Goal: Information Seeking & Learning: Find specific fact

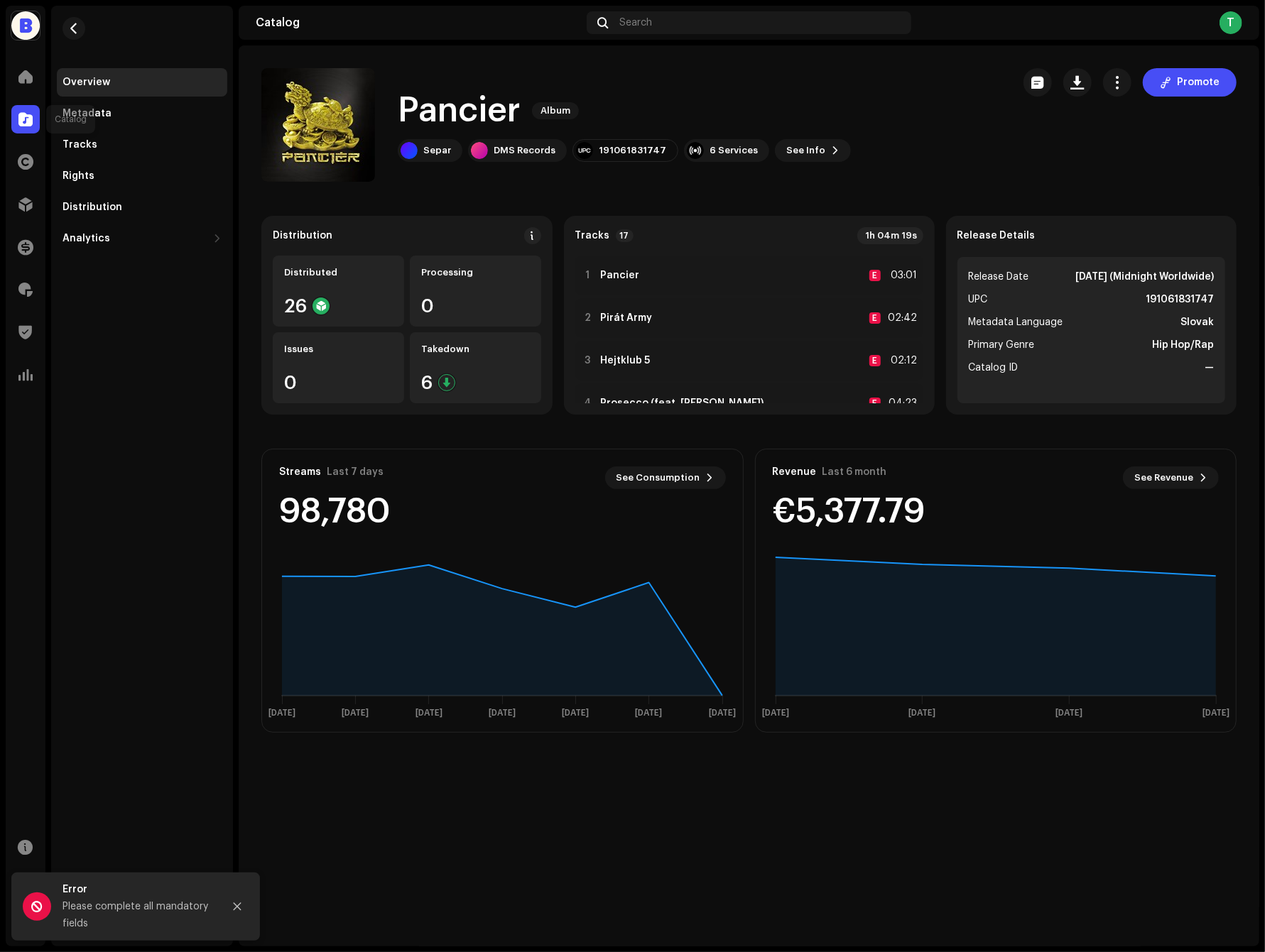
click at [23, 118] on span at bounding box center [25, 119] width 14 height 11
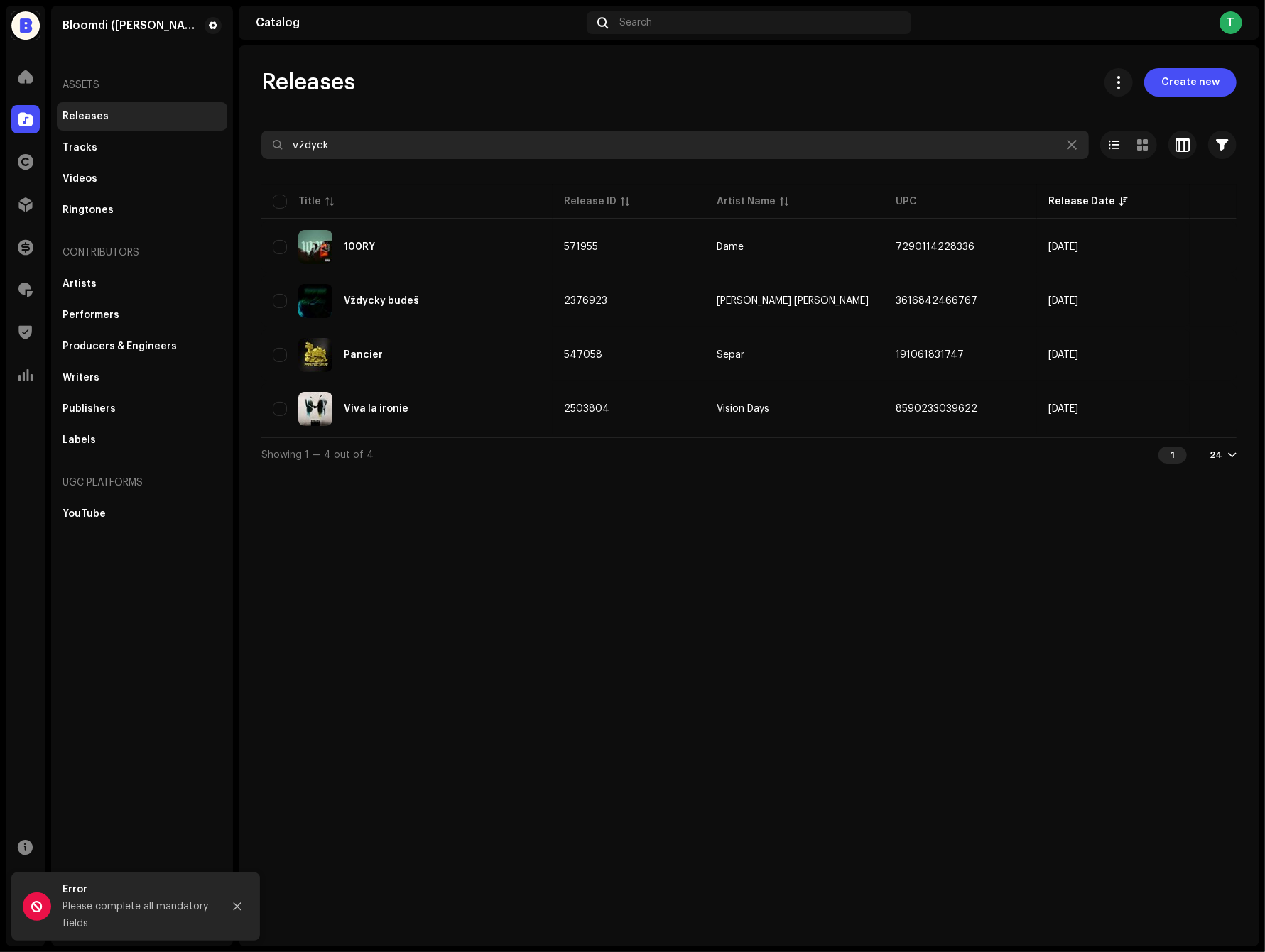
click at [410, 142] on input "vždyck" at bounding box center [675, 144] width 828 height 29
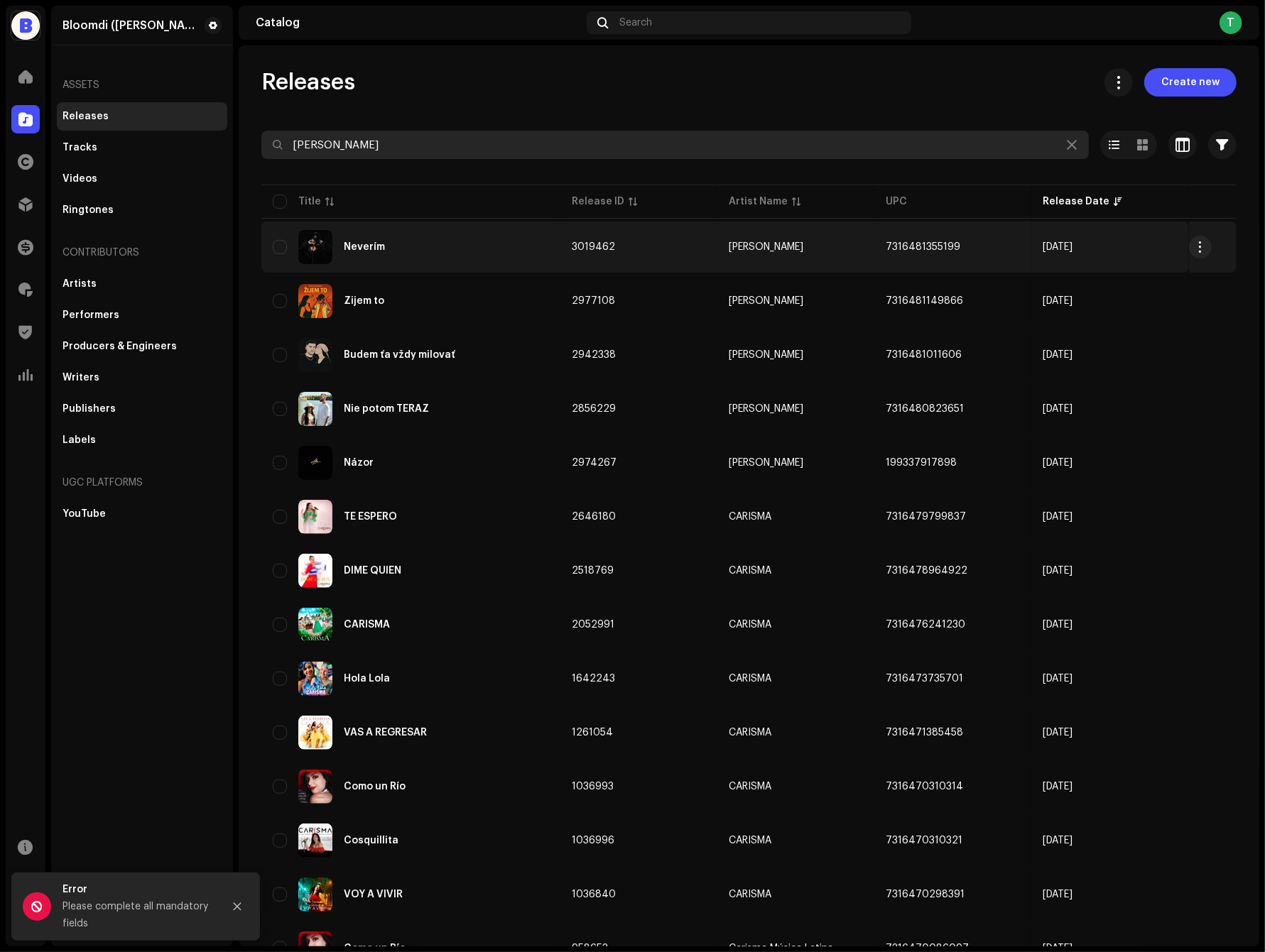
type input "[PERSON_NAME]"
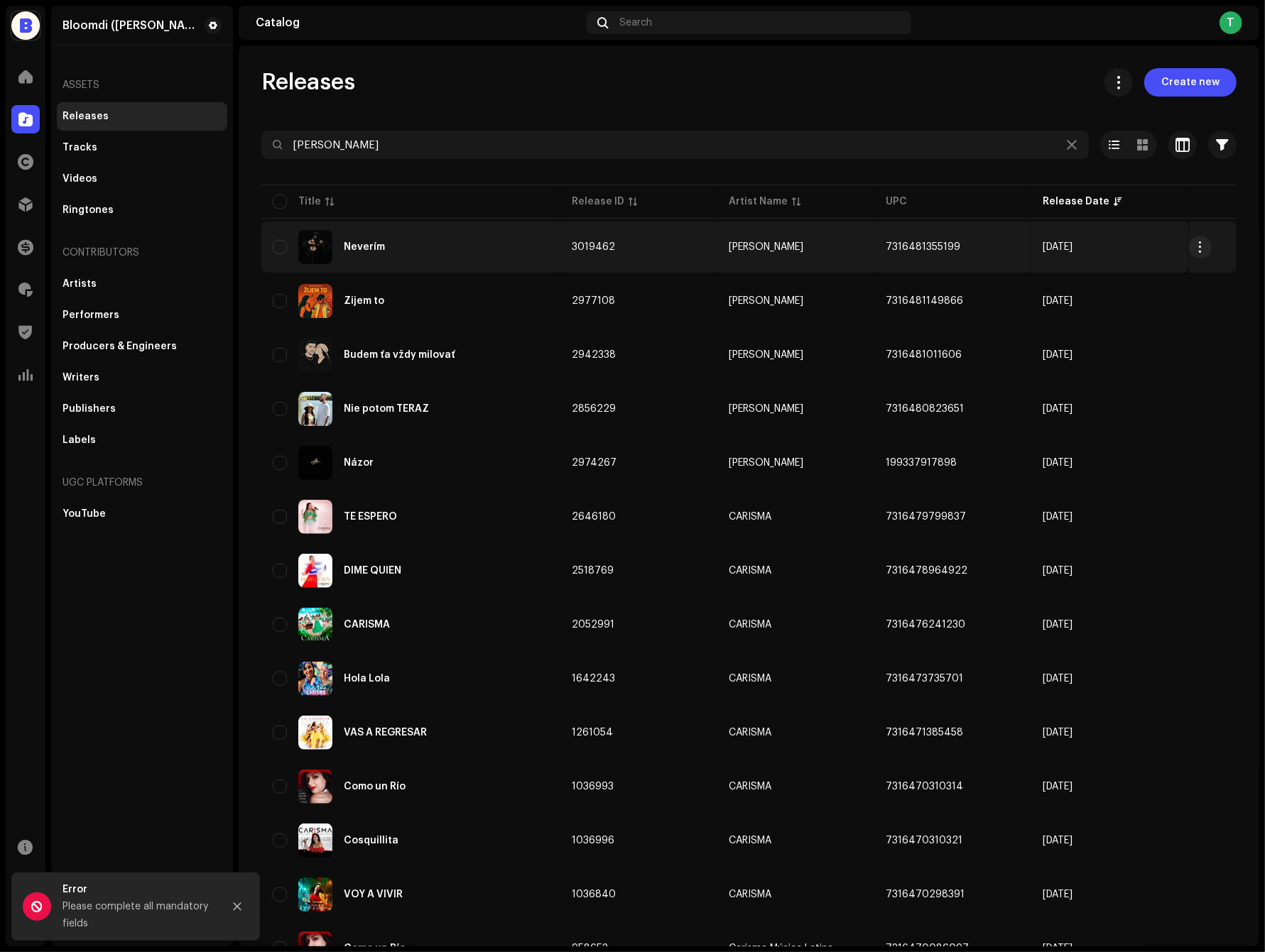
click at [691, 251] on td "3019462" at bounding box center [639, 247] width 157 height 51
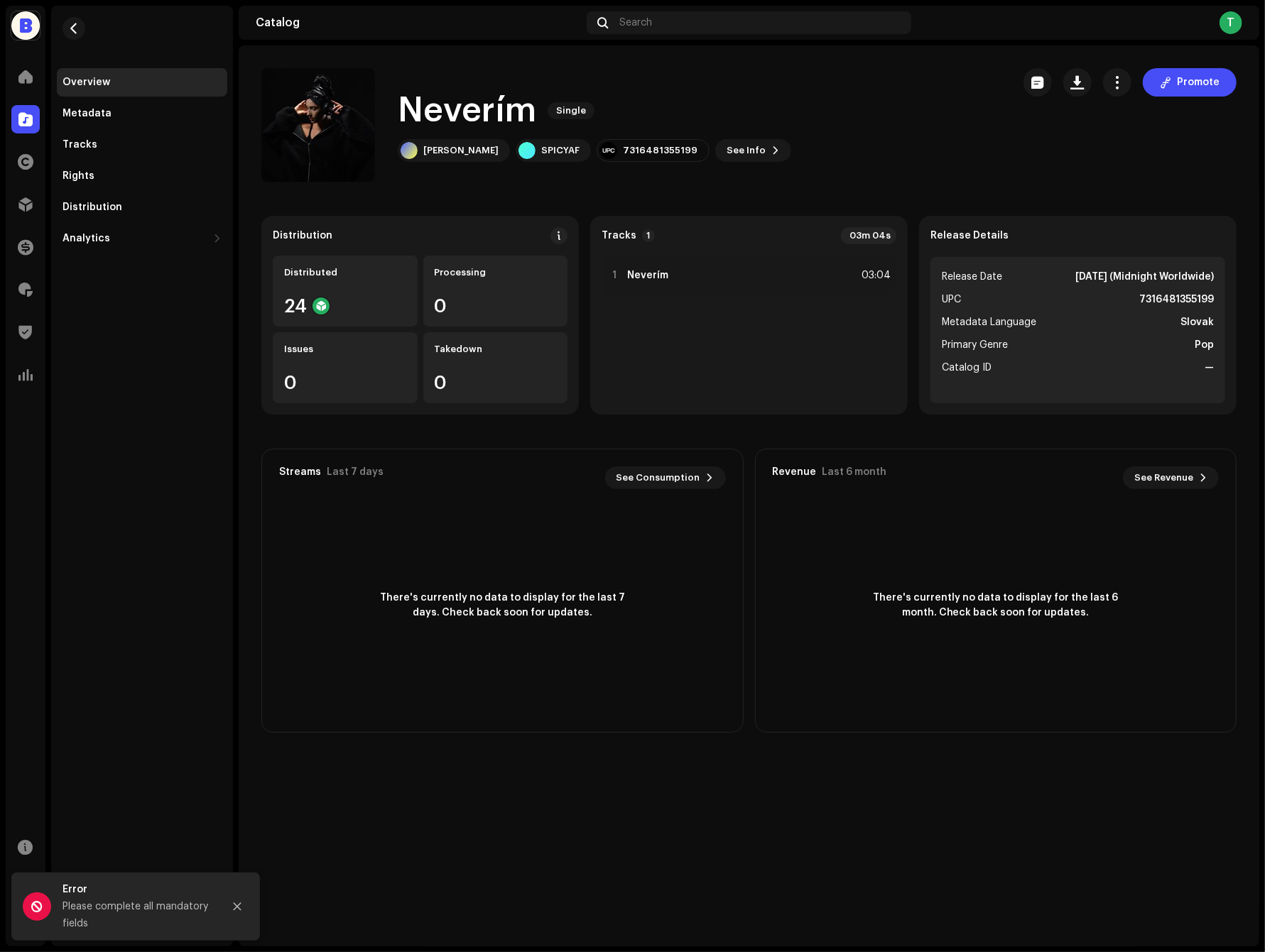
click at [1157, 296] on strong "7316481355199" at bounding box center [1176, 299] width 75 height 17
copy strong "7316481355199"
click at [1081, 84] on span "button" at bounding box center [1078, 82] width 14 height 11
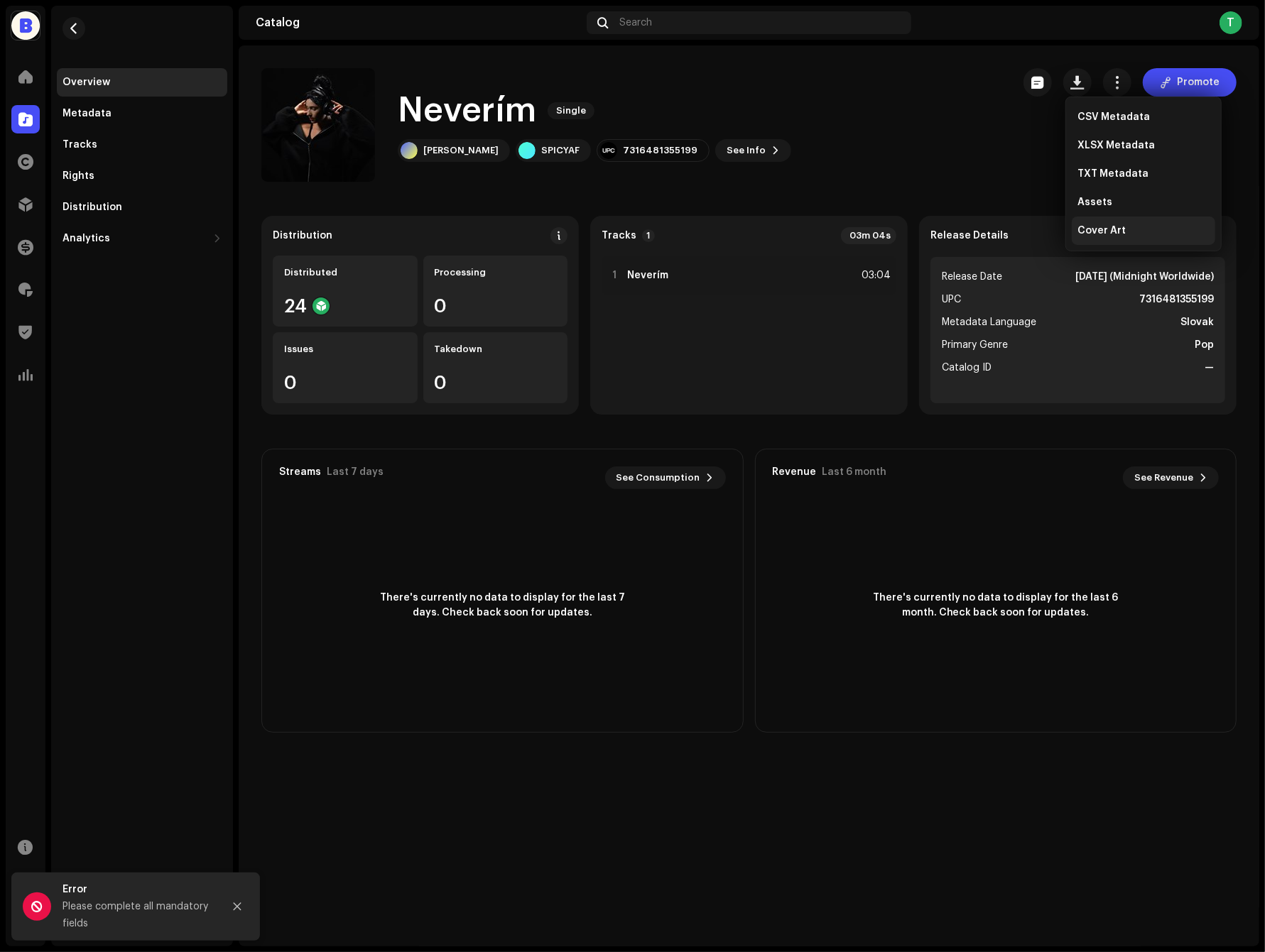
click at [1106, 235] on span "Cover Art" at bounding box center [1102, 231] width 48 height 11
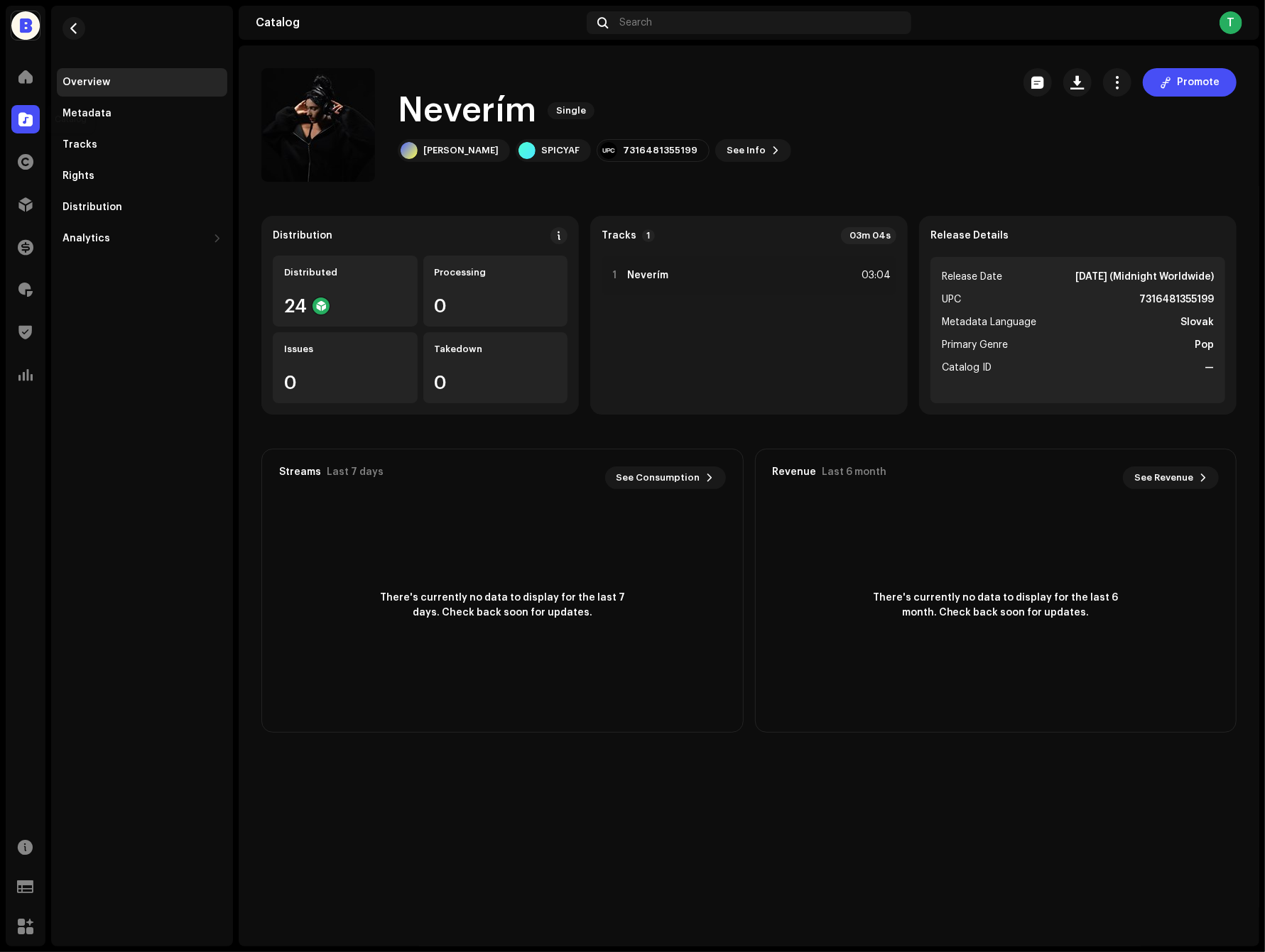
click at [35, 118] on div at bounding box center [25, 119] width 29 height 29
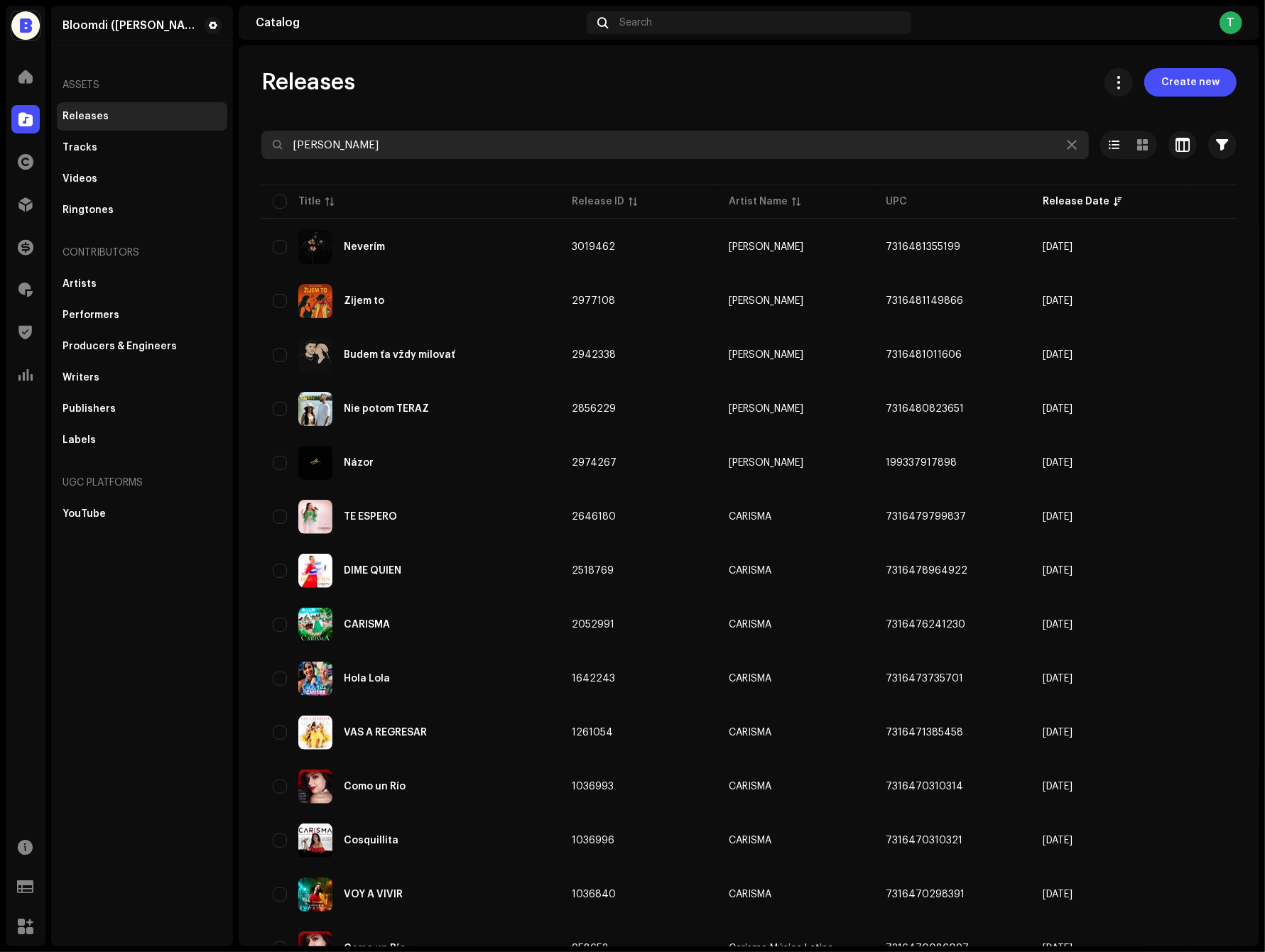
click at [855, 140] on input "[PERSON_NAME]" at bounding box center [675, 144] width 828 height 29
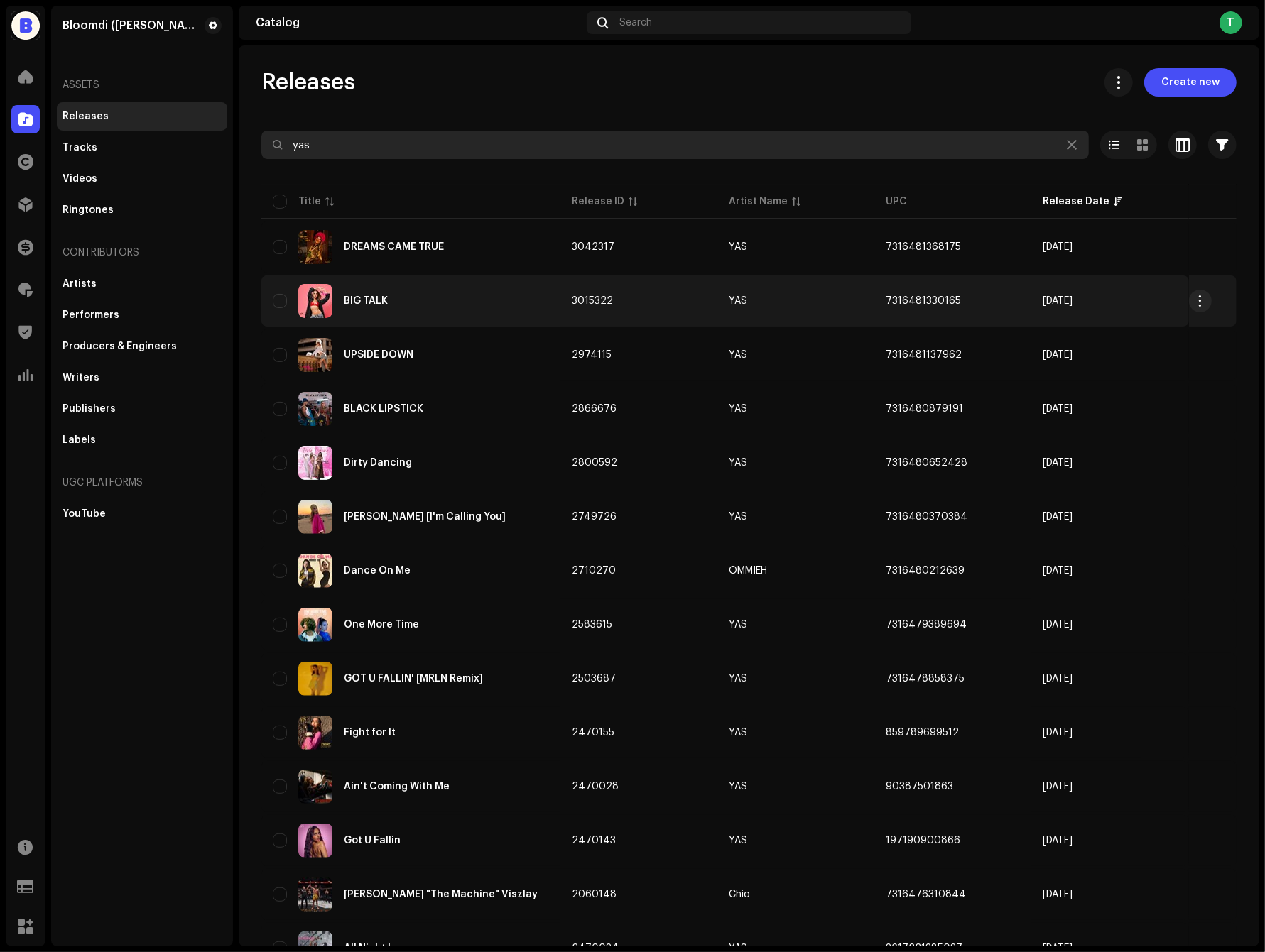
type input "yas"
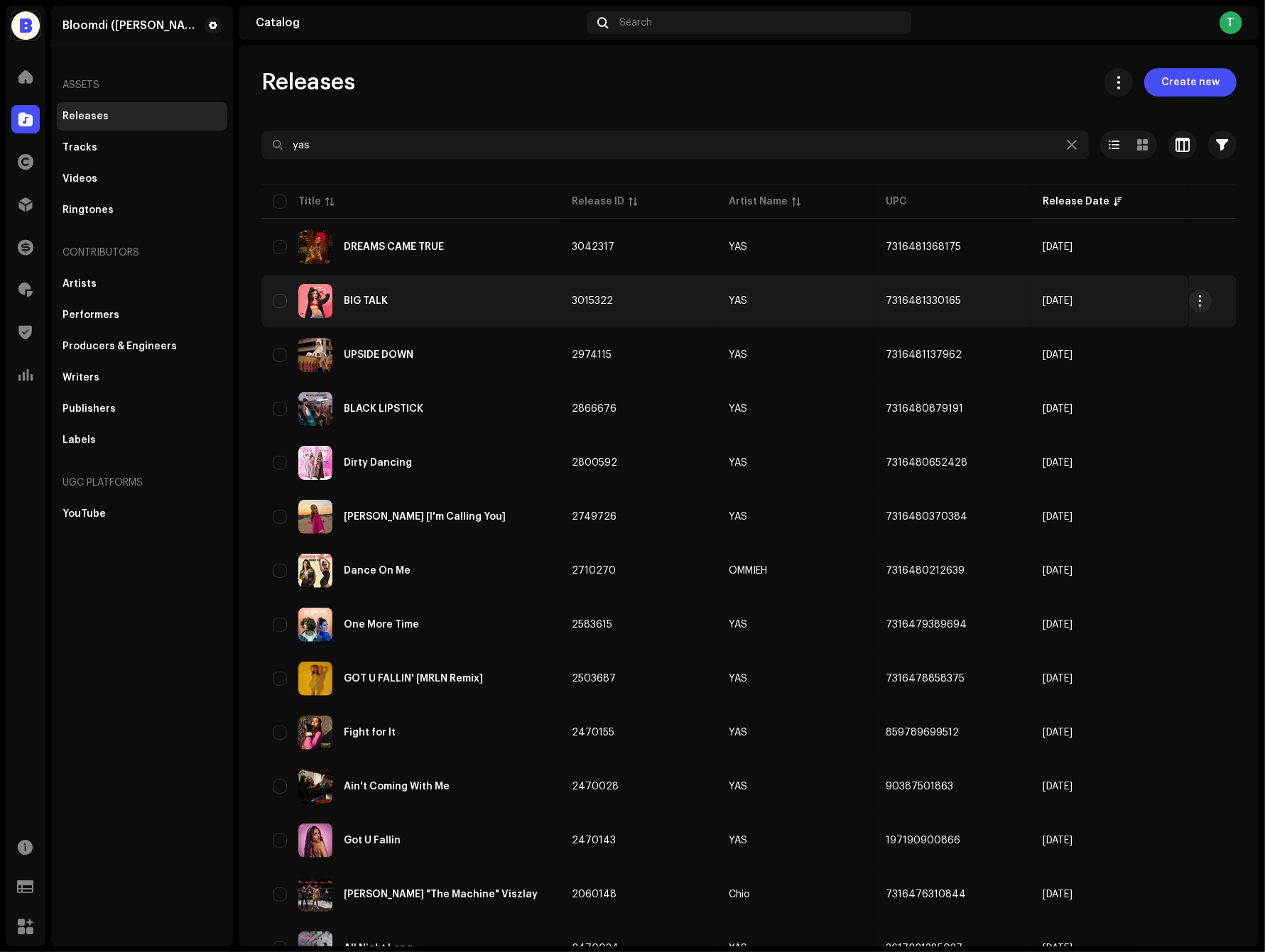
click at [911, 312] on td "7316481330165" at bounding box center [953, 300] width 157 height 51
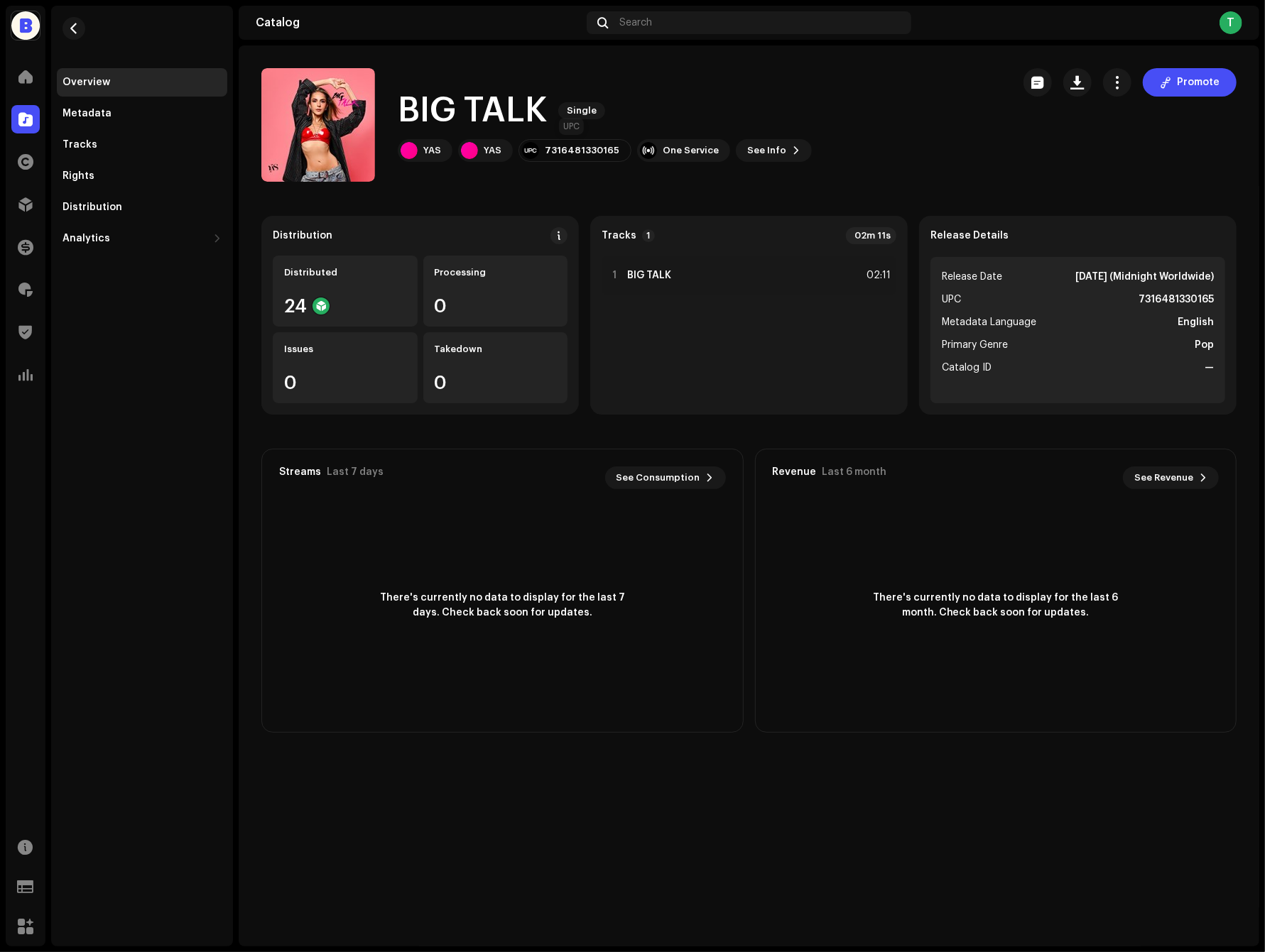
click at [584, 140] on div "7316481330165" at bounding box center [575, 151] width 113 height 23
copy div "7316481330165"
click at [1180, 305] on strong "7316481330165" at bounding box center [1176, 299] width 75 height 17
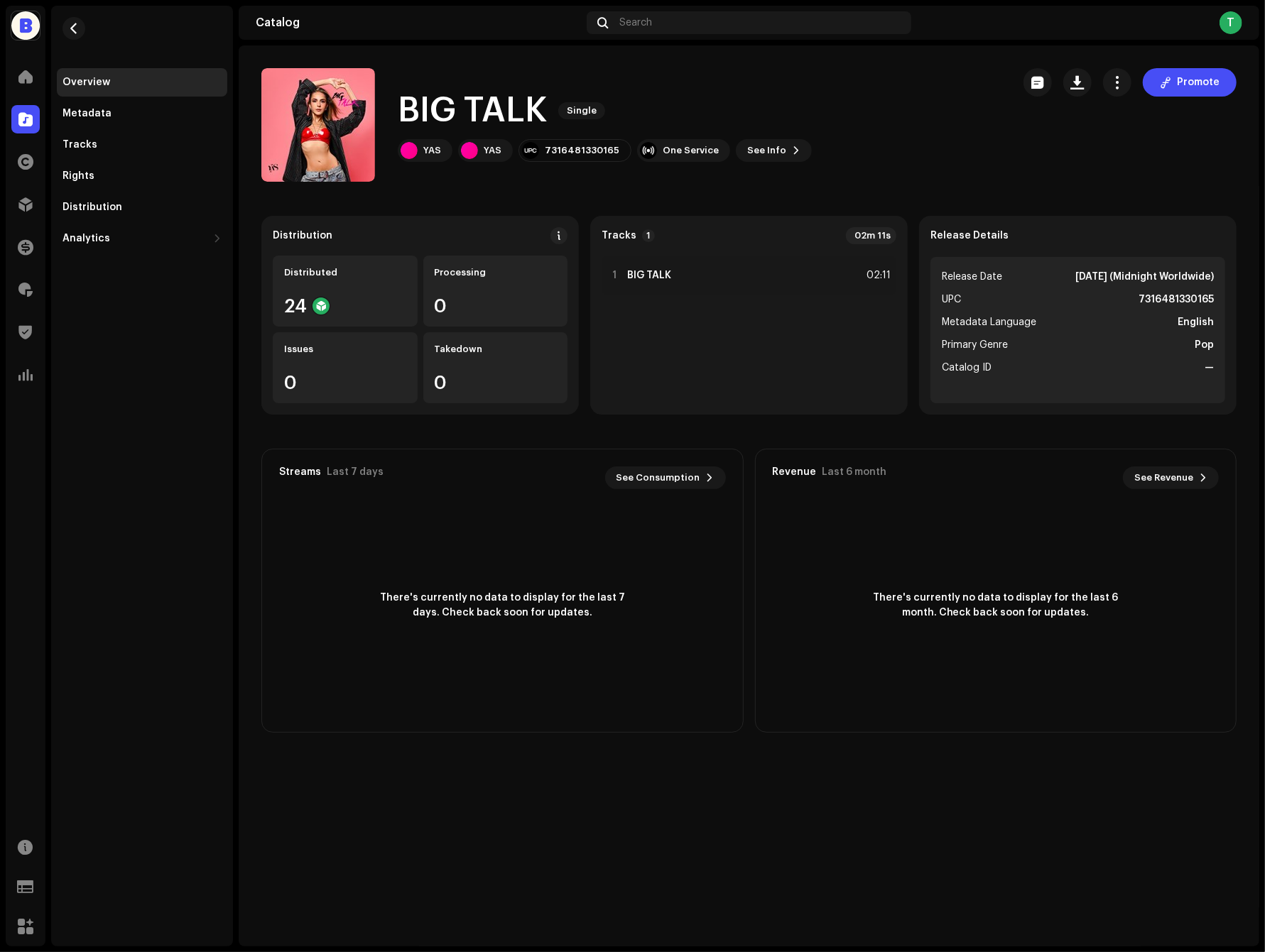
click at [1181, 297] on strong "7316481330165" at bounding box center [1176, 299] width 75 height 17
copy strong "7316481330165"
click at [1072, 74] on button "button" at bounding box center [1077, 82] width 29 height 29
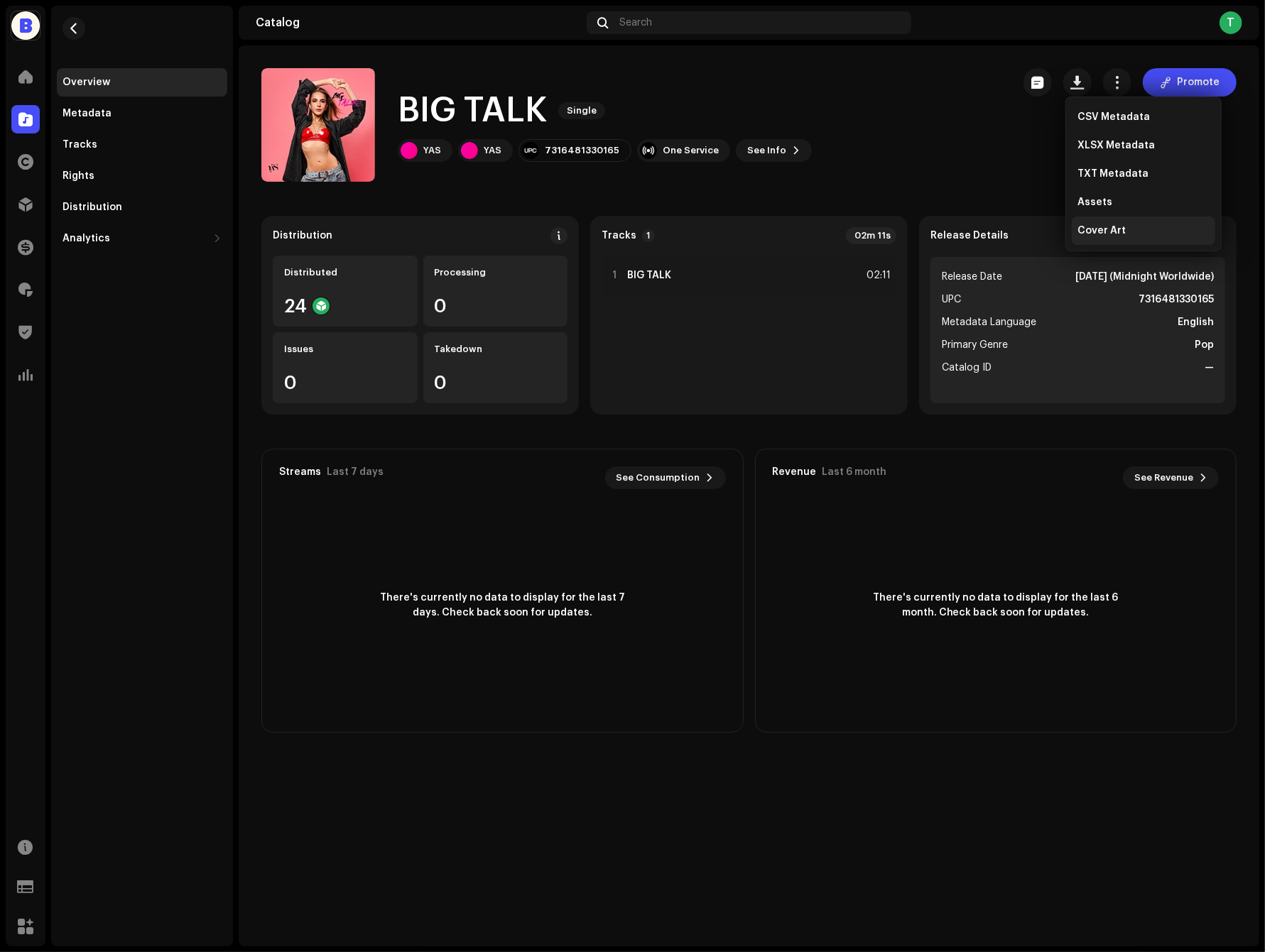
click at [1097, 241] on div "Cover Art" at bounding box center [1143, 230] width 143 height 29
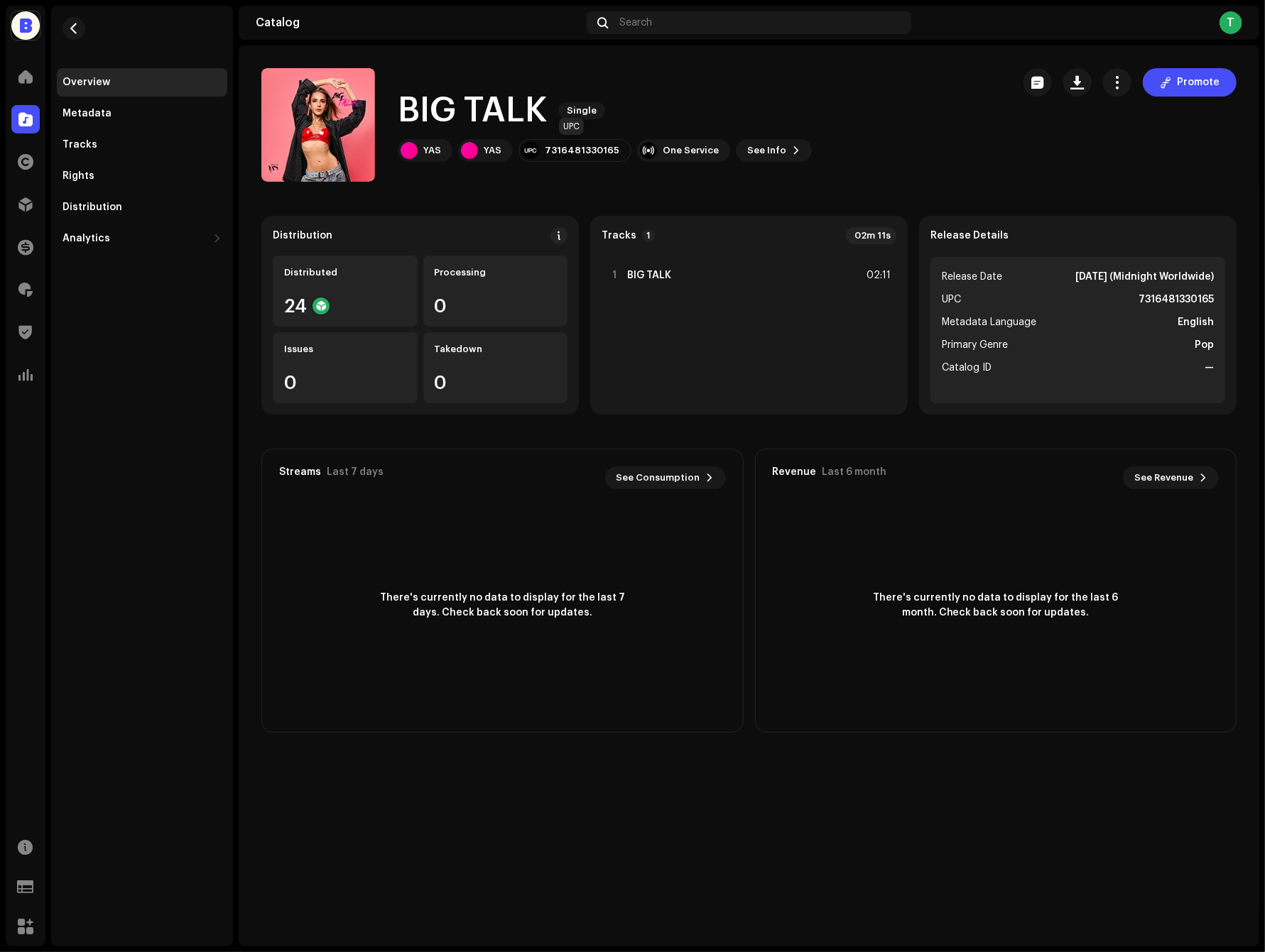
click at [599, 151] on div "7316481330165" at bounding box center [582, 151] width 75 height 11
copy div "7316481330165"
click at [1080, 84] on span "button" at bounding box center [1078, 82] width 14 height 11
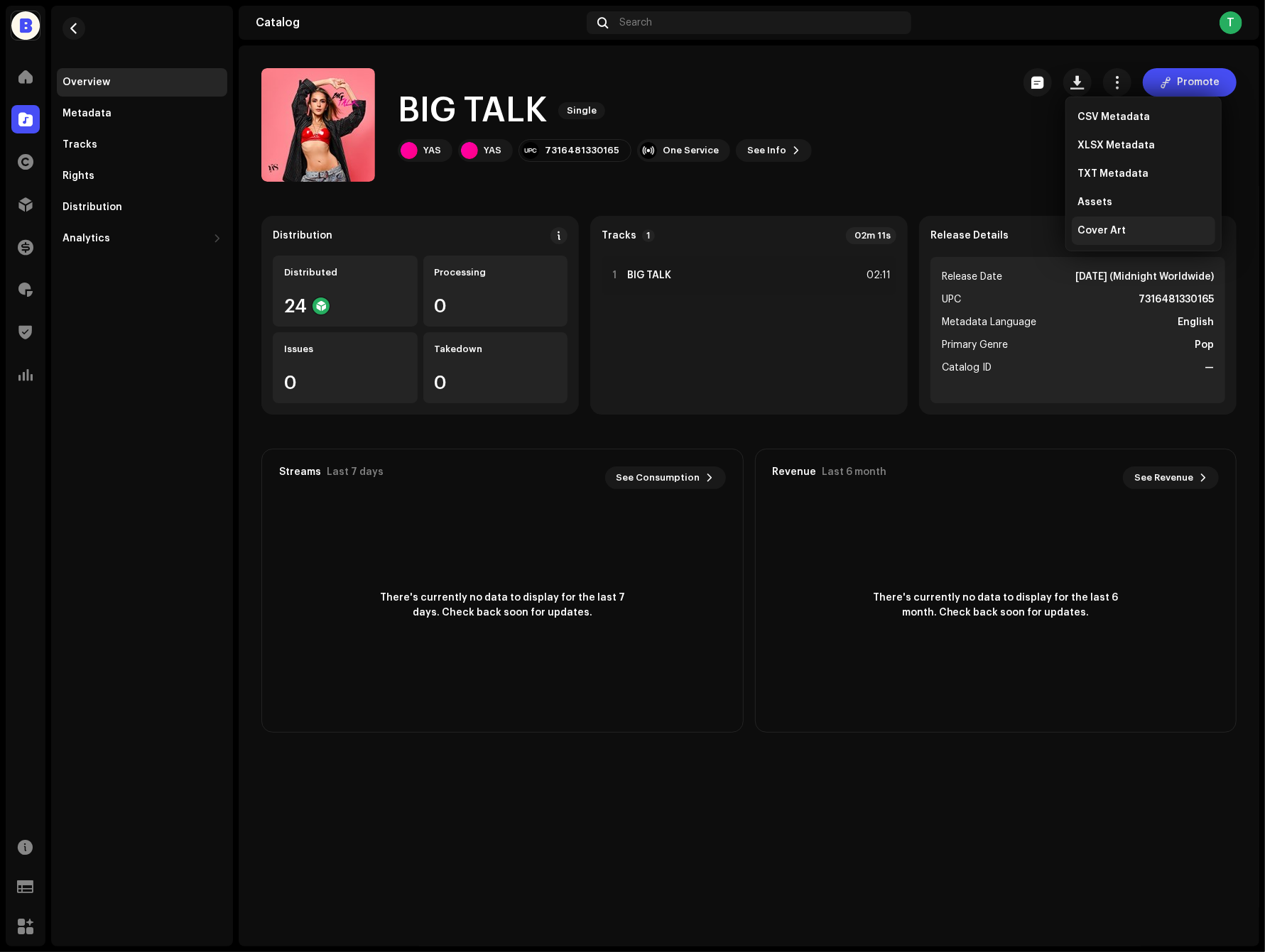
click at [1109, 228] on span "Cover Art" at bounding box center [1102, 231] width 48 height 11
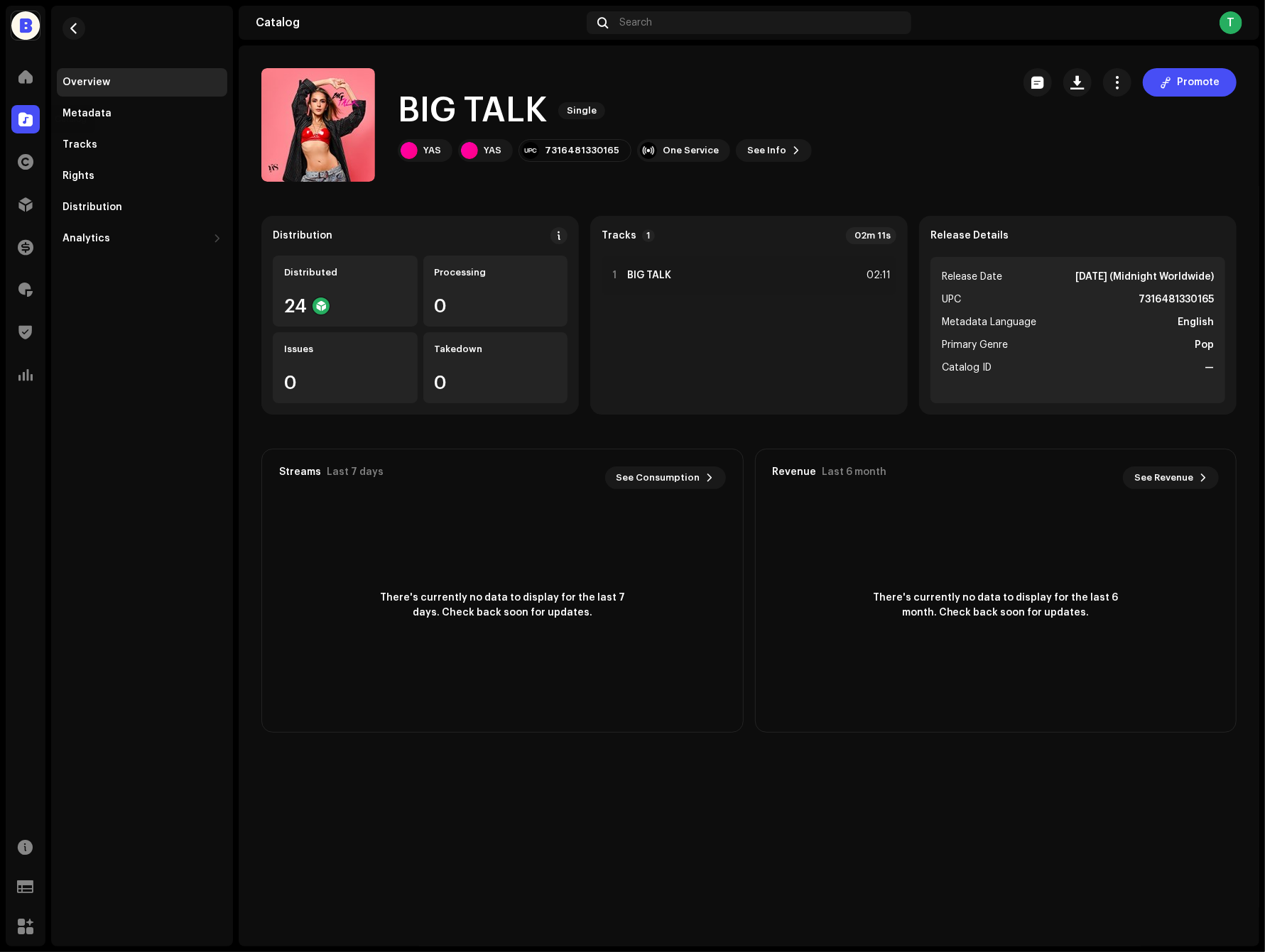
click at [23, 124] on span at bounding box center [25, 119] width 14 height 11
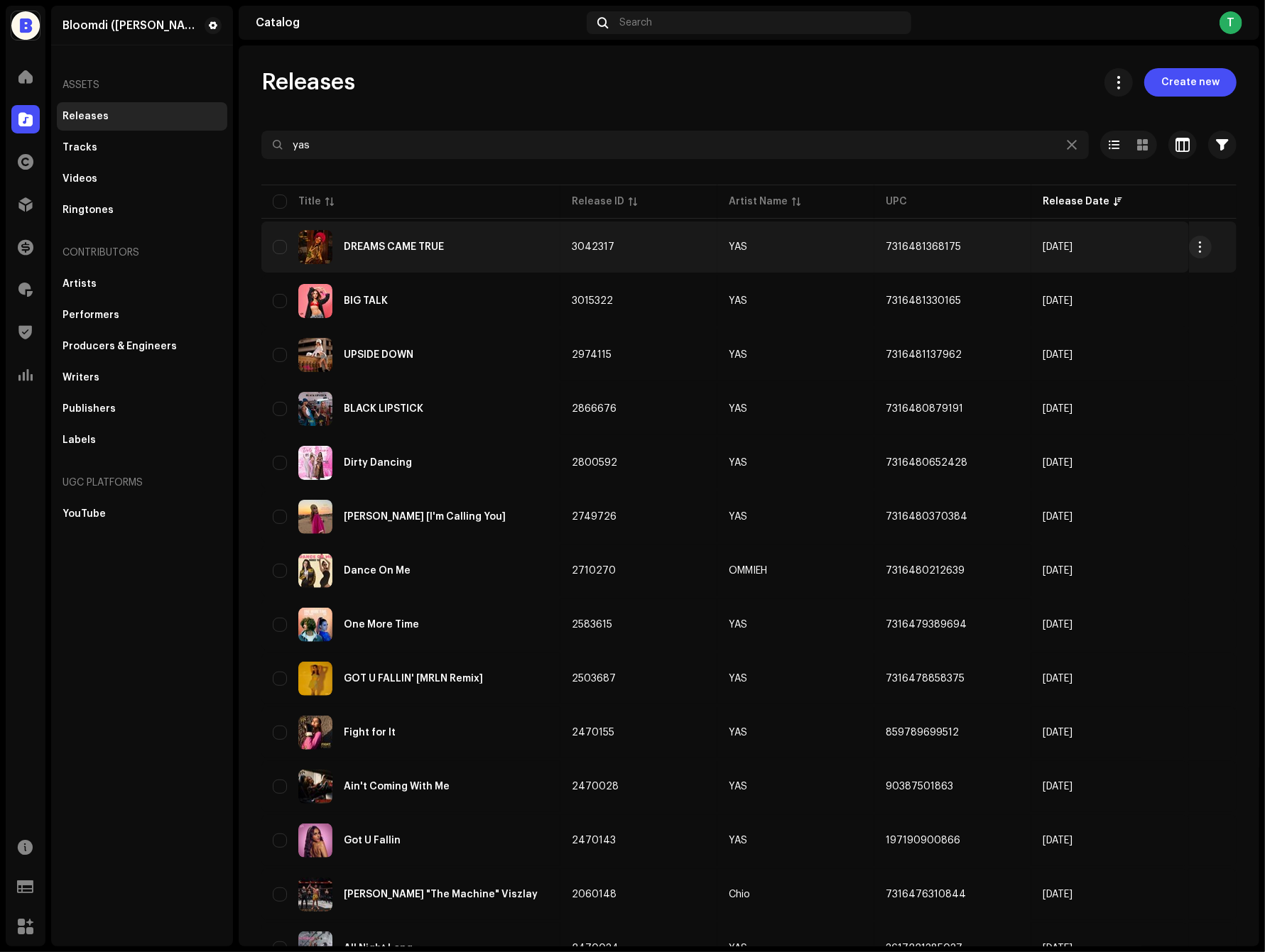
click at [517, 256] on div "DREAMS CAME TRUE" at bounding box center [411, 247] width 276 height 34
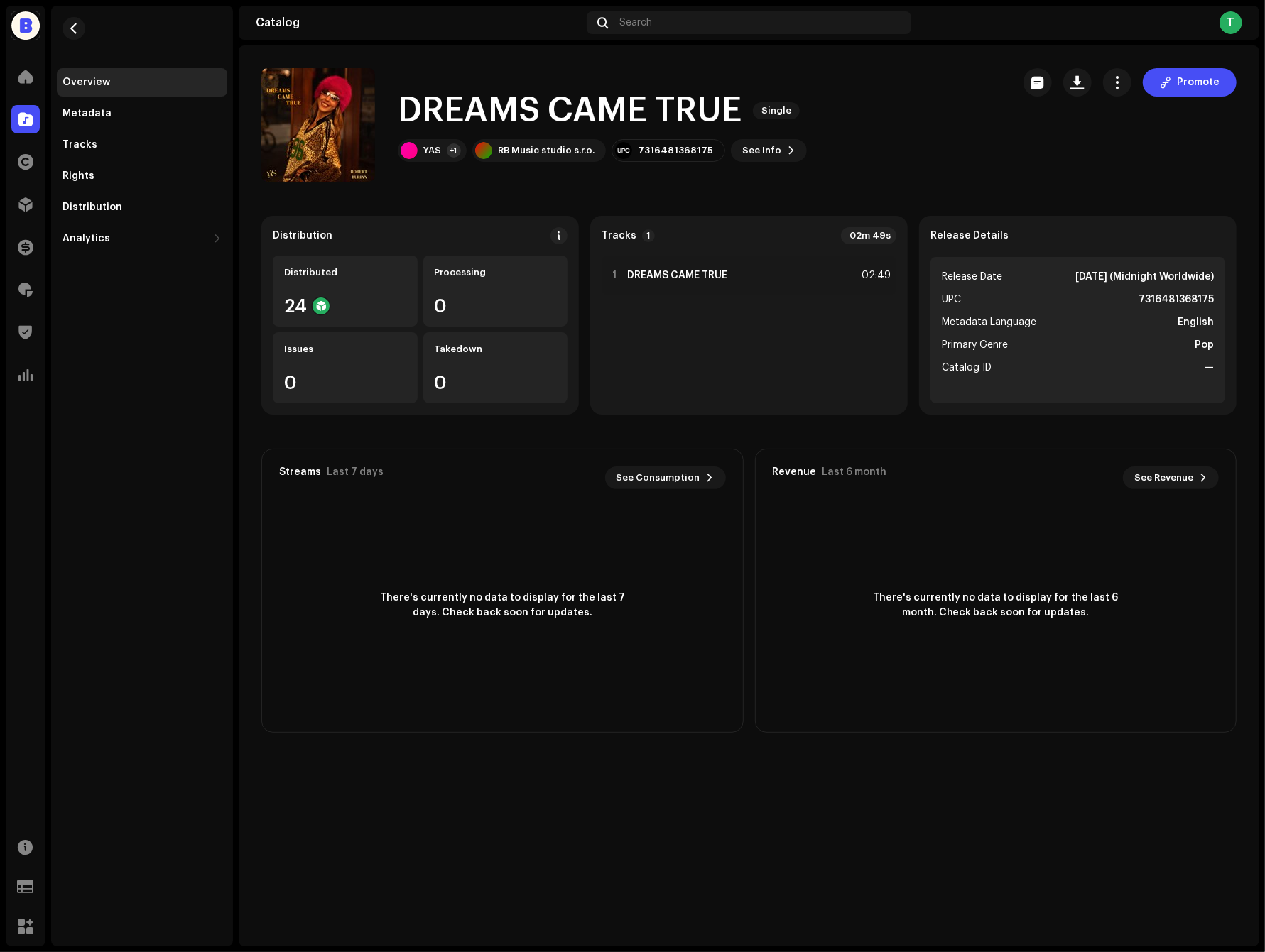
click at [1186, 293] on strong "7316481368175" at bounding box center [1176, 299] width 75 height 17
copy strong "7316481368175"
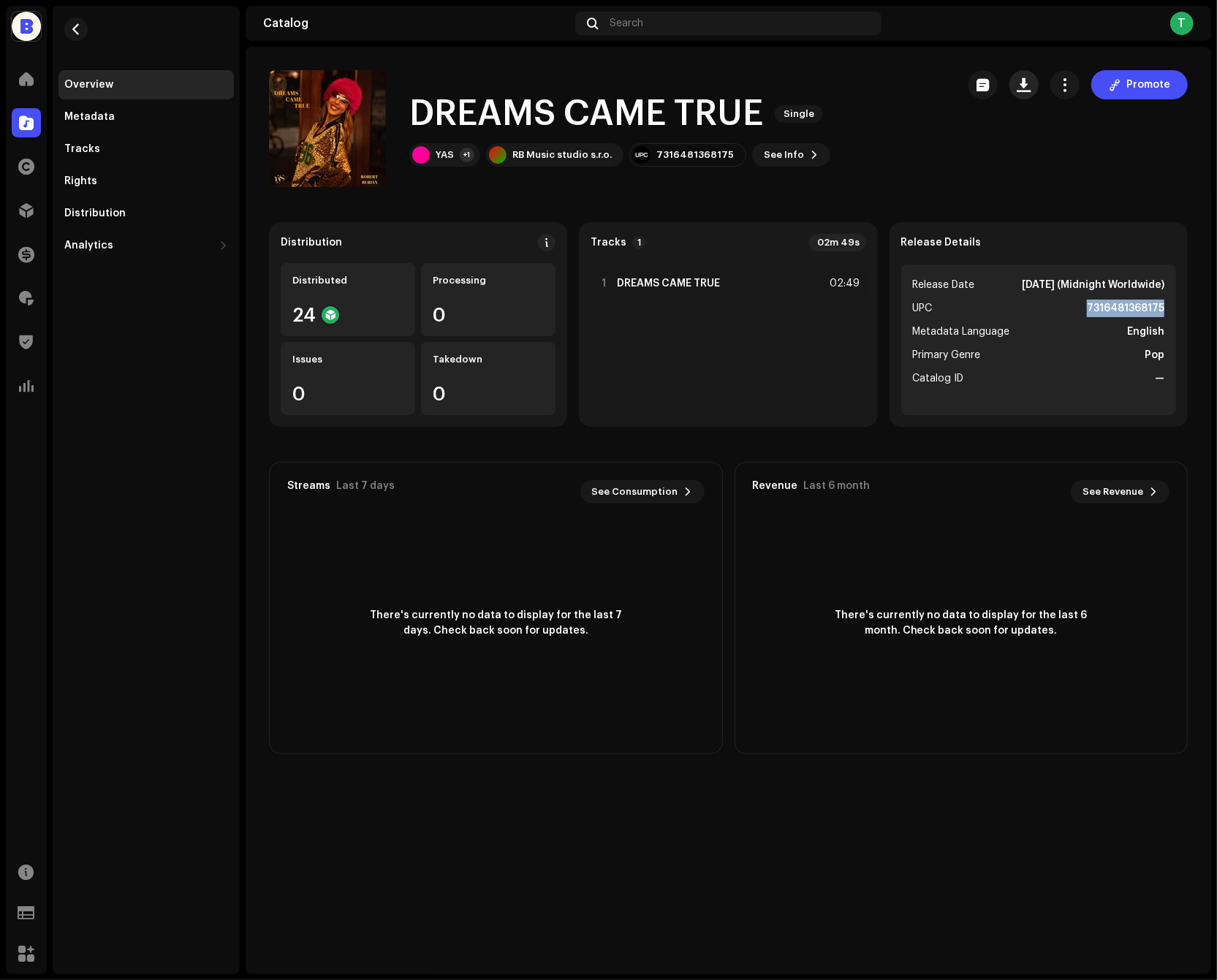
click at [1035, 88] on button "button" at bounding box center [1024, 85] width 29 height 29
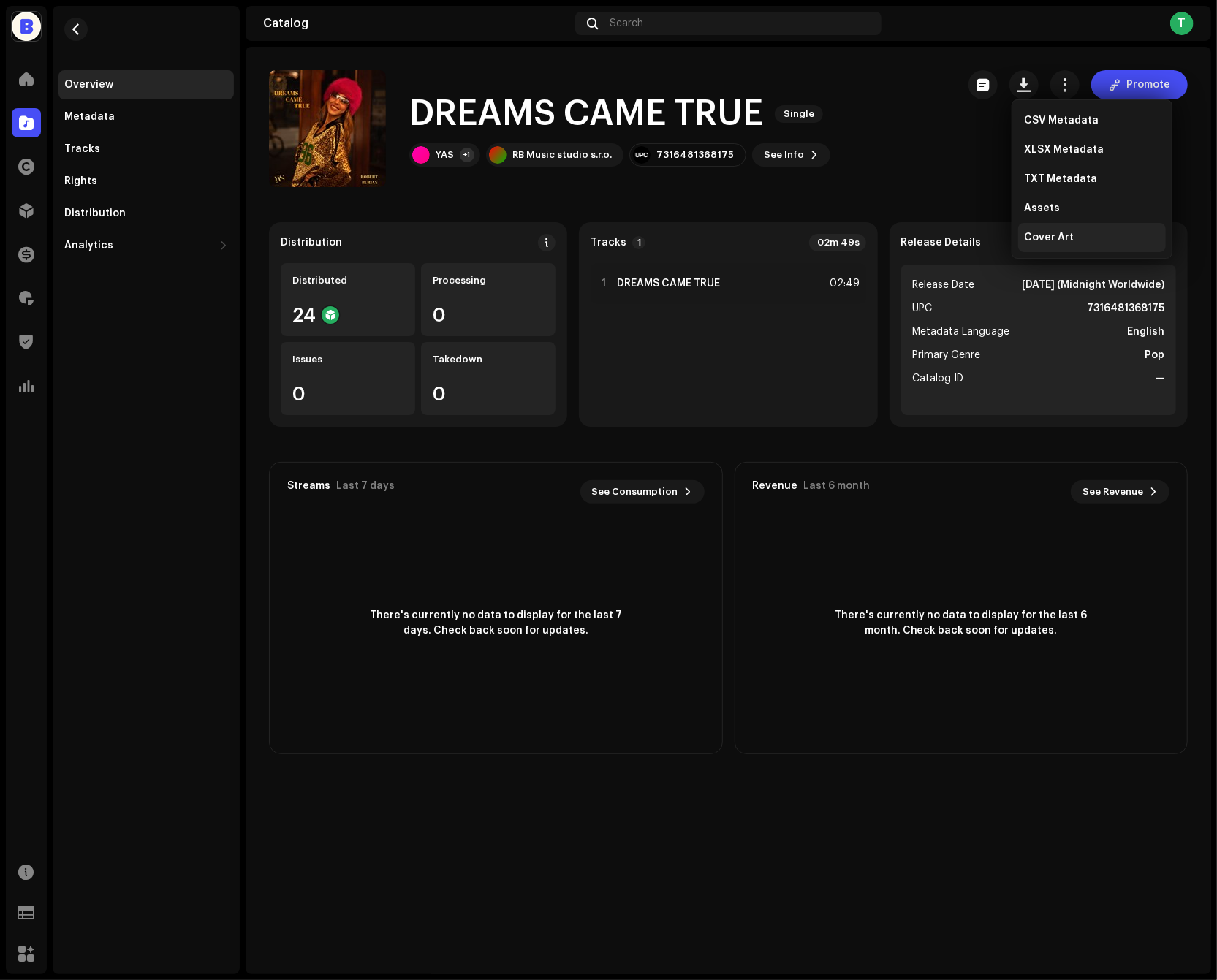
click at [1052, 243] on span "Cover Art" at bounding box center [1049, 238] width 49 height 11
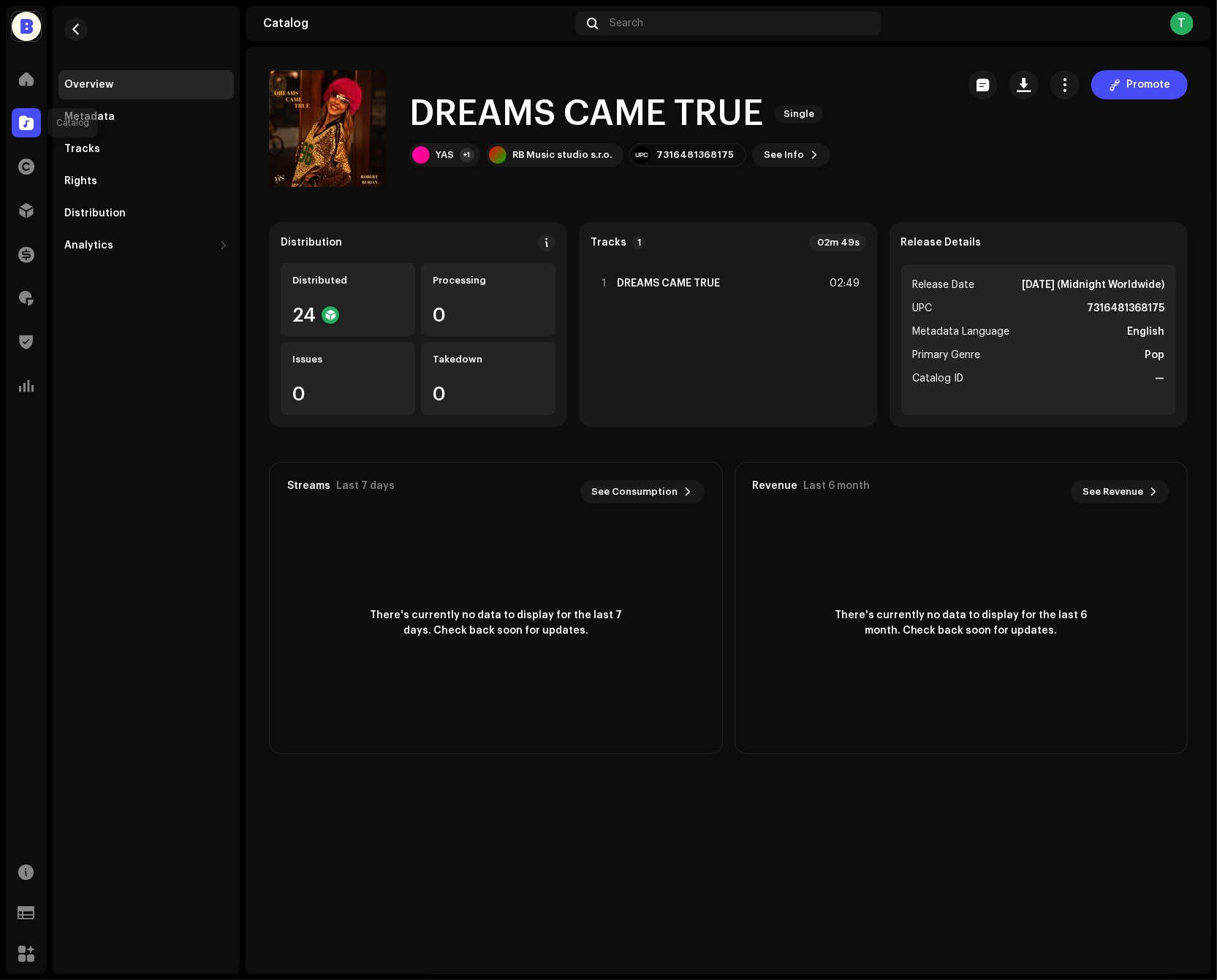
click at [27, 126] on span at bounding box center [26, 123] width 14 height 11
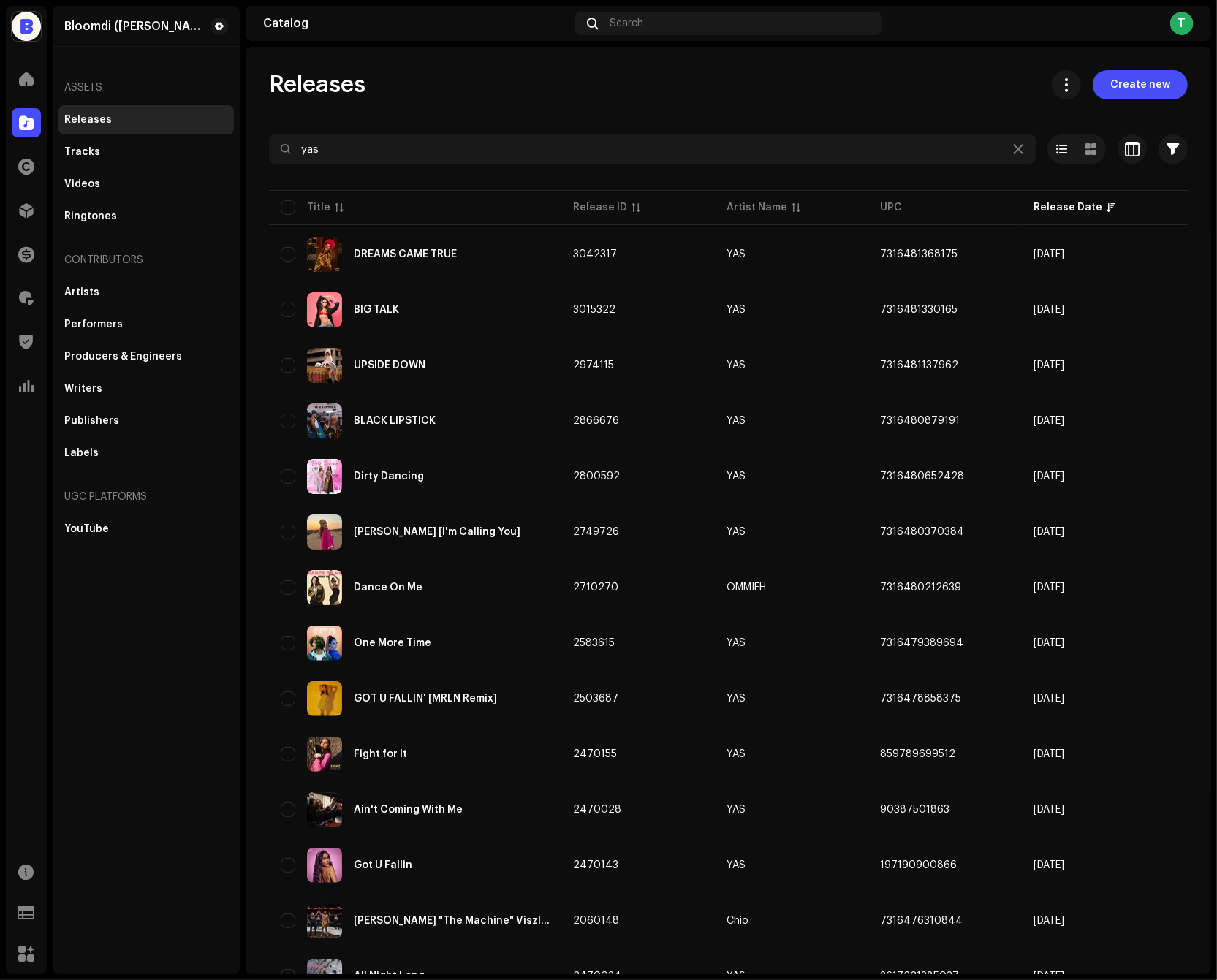
click at [403, 166] on div at bounding box center [729, 175] width 919 height 24
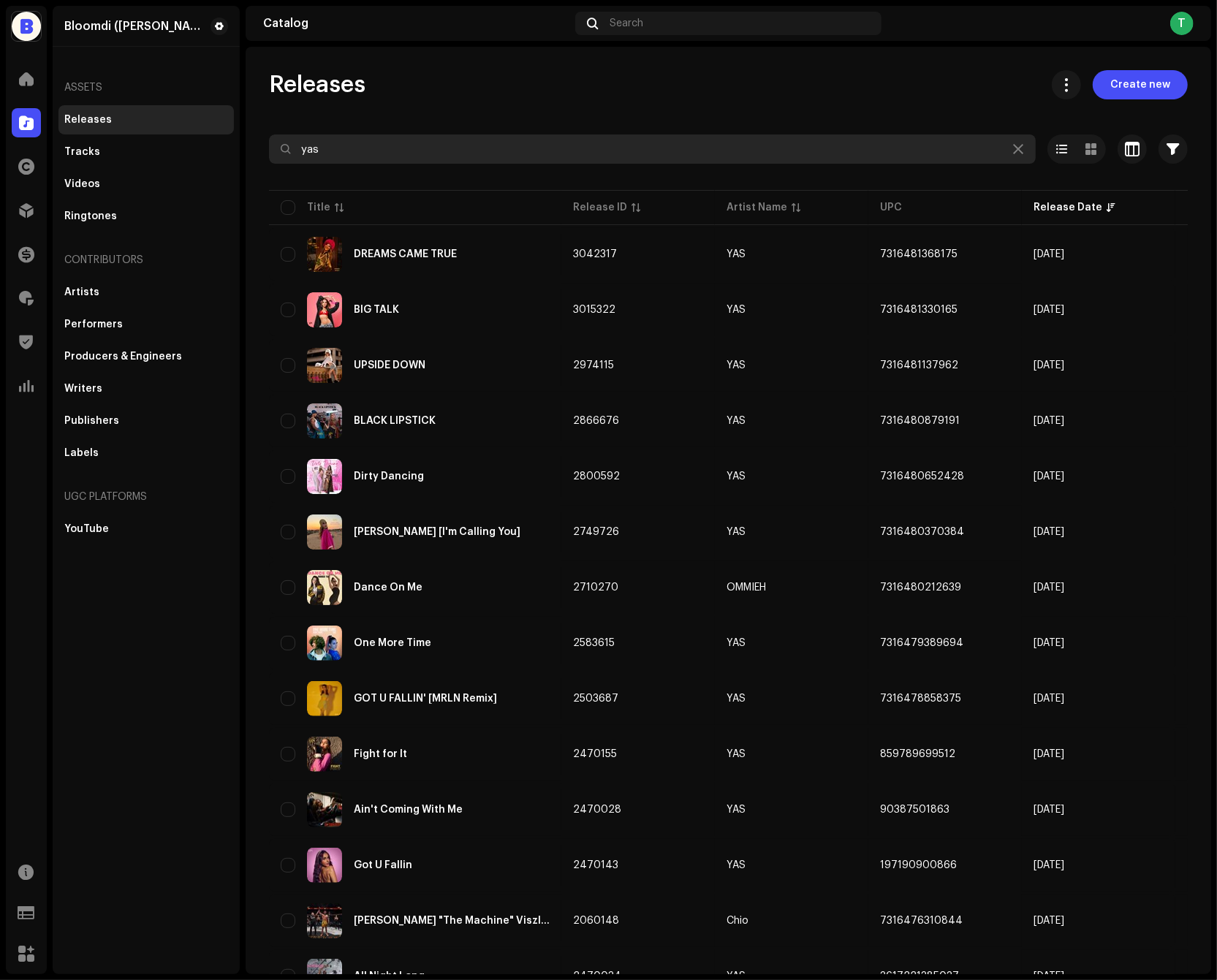
click at [403, 153] on input "yas" at bounding box center [653, 148] width 767 height 29
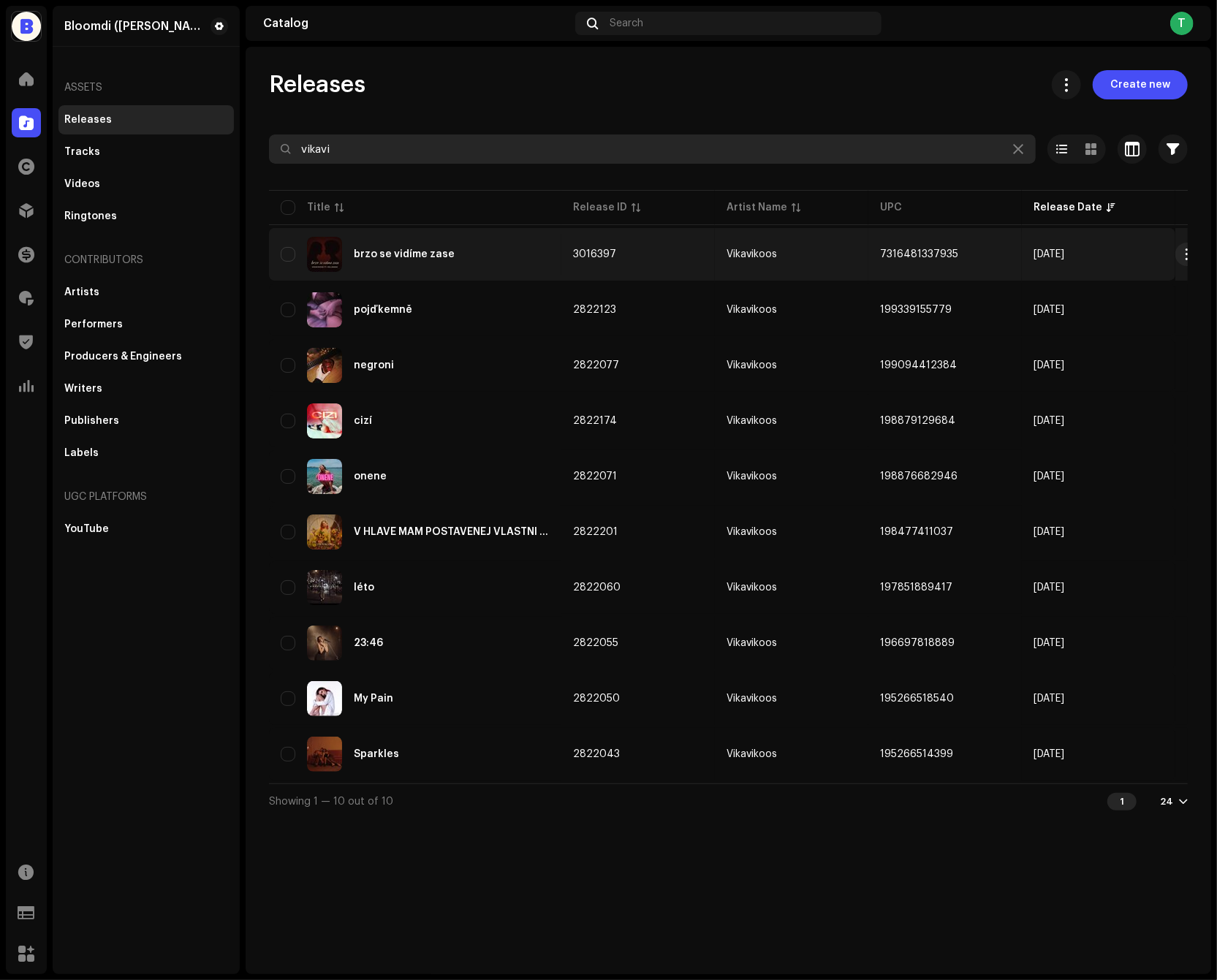
type input "vikavi"
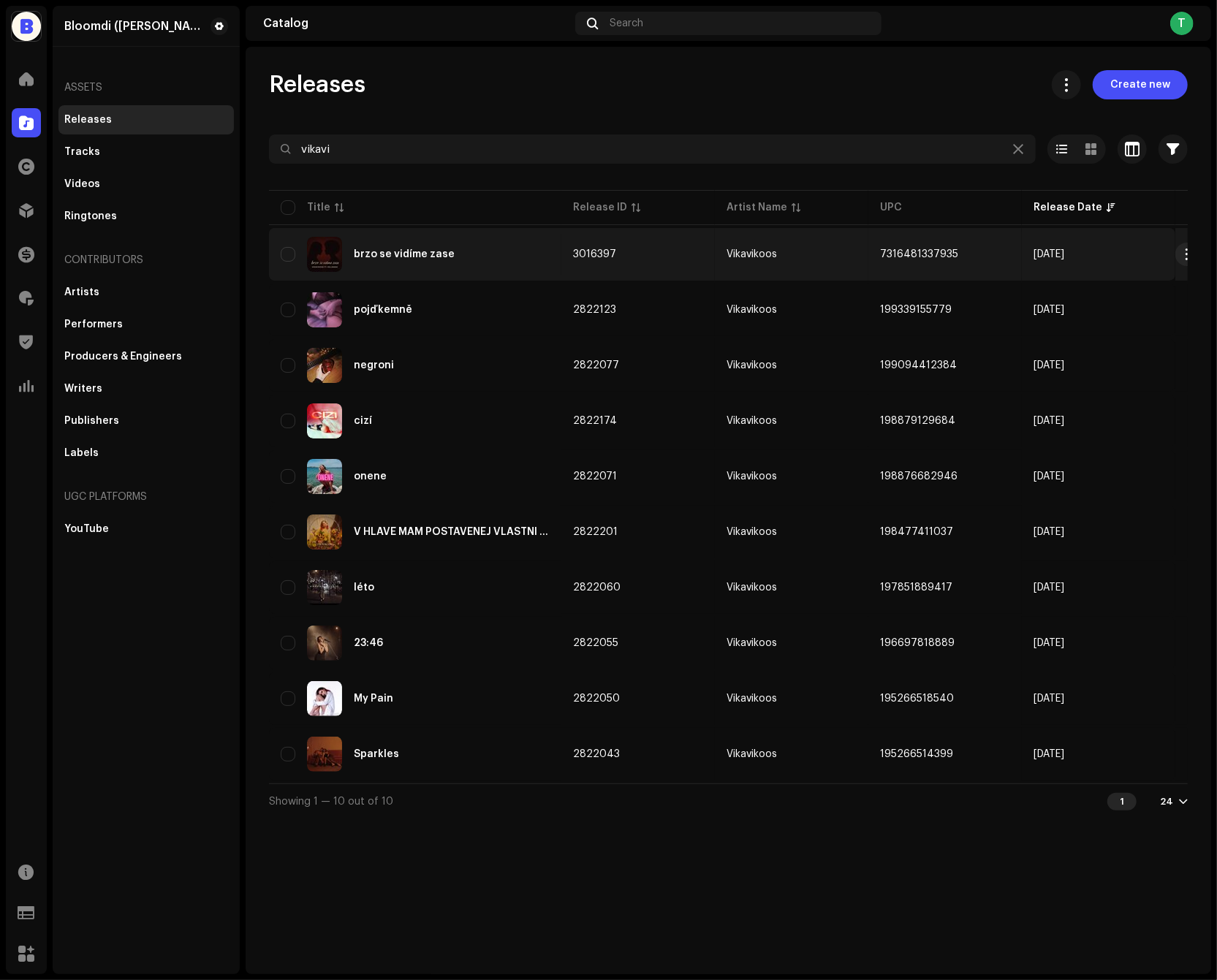
click at [844, 256] on re-a-table-link "Vikavikoos" at bounding box center [792, 254] width 130 height 10
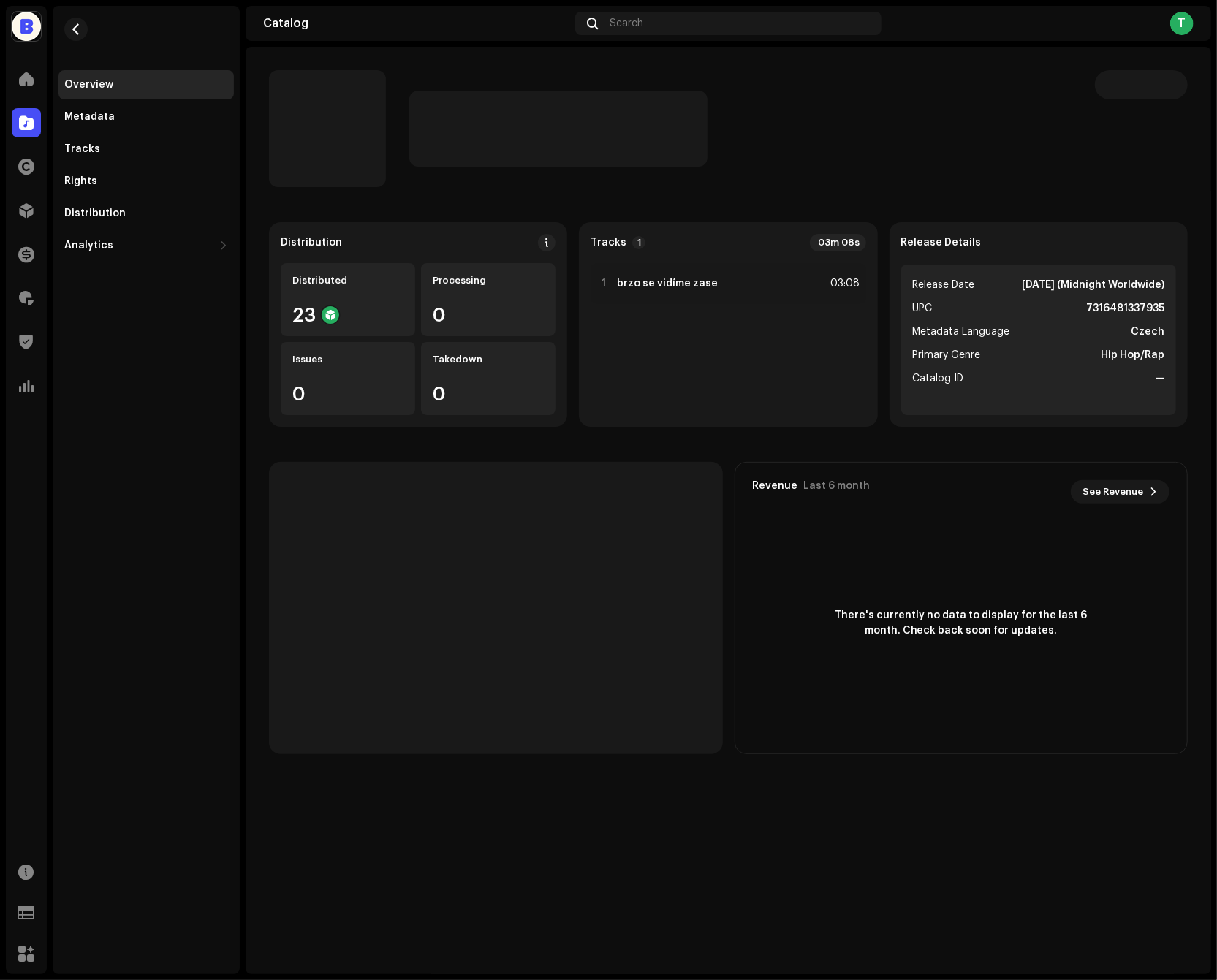
click at [1135, 308] on strong "7316481337935" at bounding box center [1126, 308] width 78 height 17
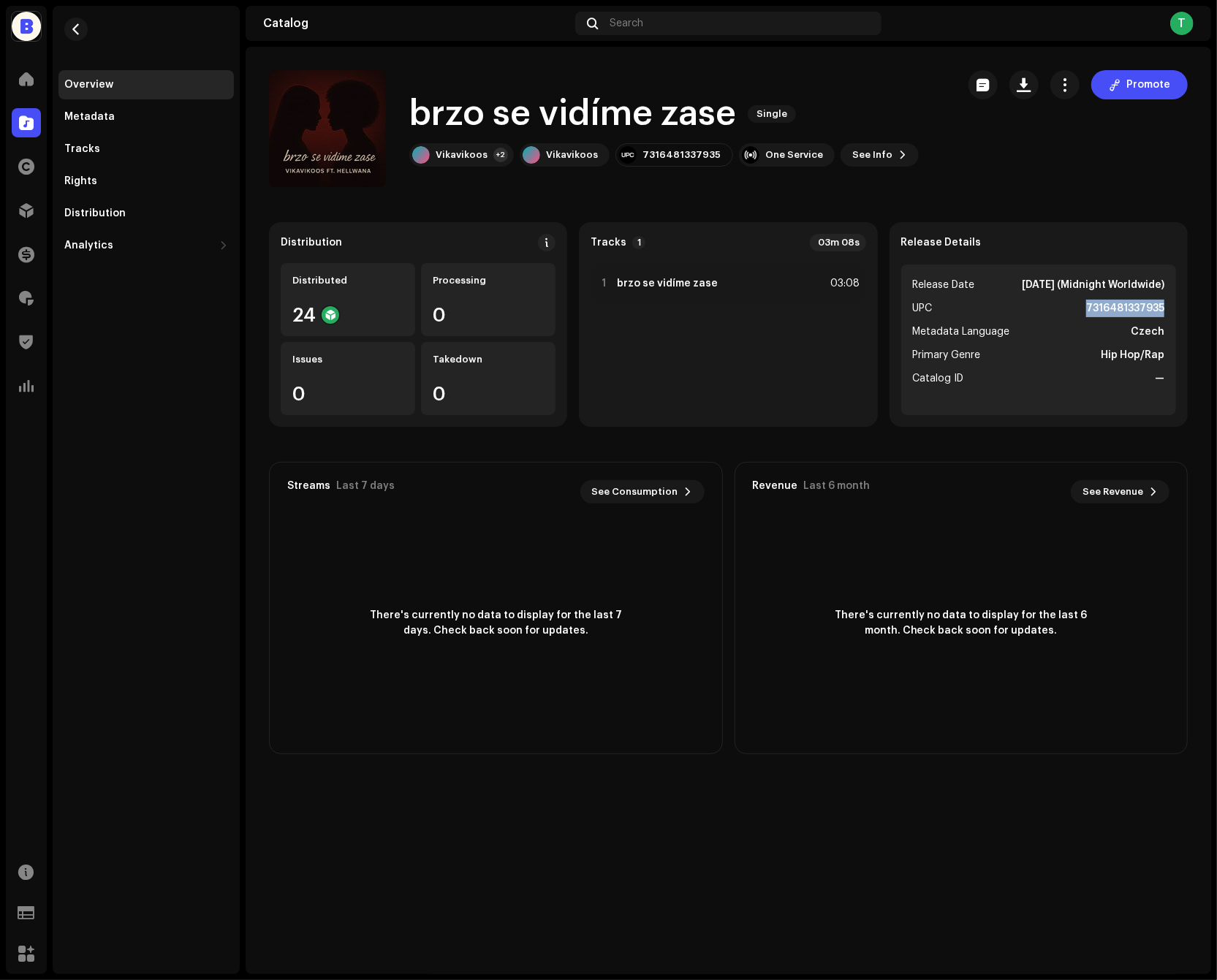
click at [1135, 308] on strong "7316481337935" at bounding box center [1126, 308] width 78 height 17
copy strong "7316481337935"
click at [1028, 96] on button "button" at bounding box center [1024, 85] width 29 height 29
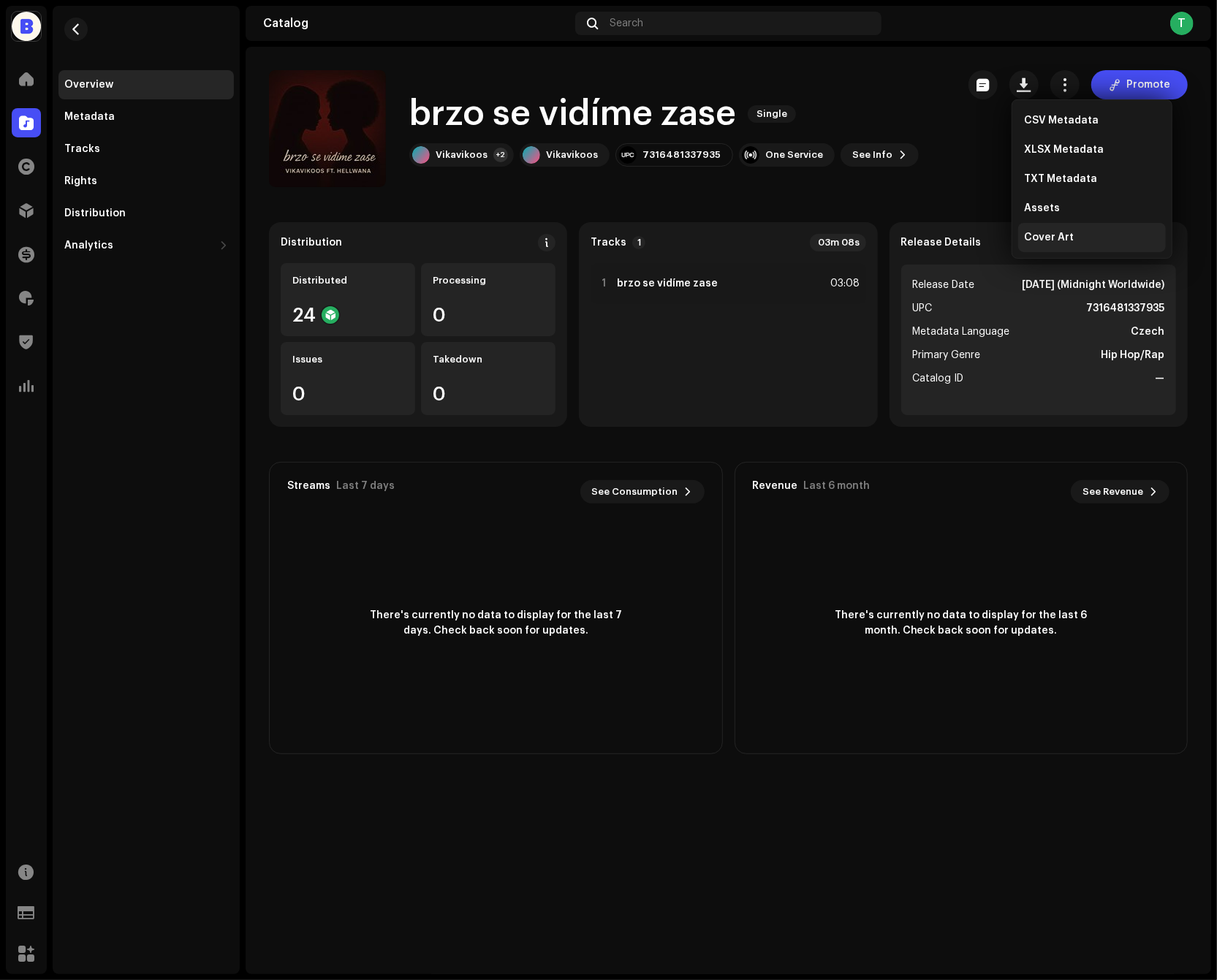
click at [1037, 241] on span "Cover Art" at bounding box center [1049, 238] width 49 height 11
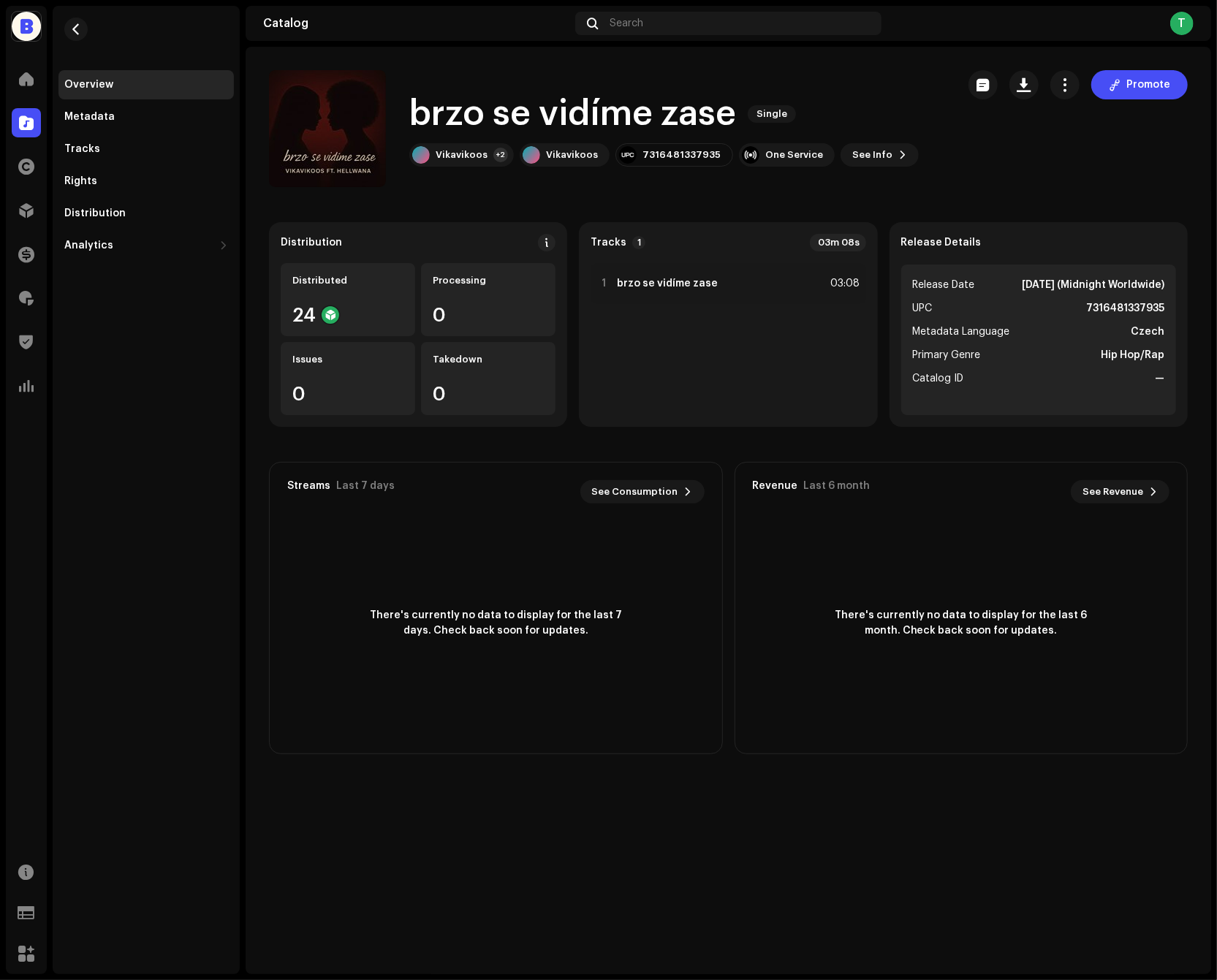
click at [949, 2] on div "Bloomdi (Ruka Hore) Home Catalog Rights Distribution Finance Royalties Trust & …" at bounding box center [608, 490] width 1217 height 980
click at [1028, 87] on span "button" at bounding box center [1025, 85] width 14 height 11
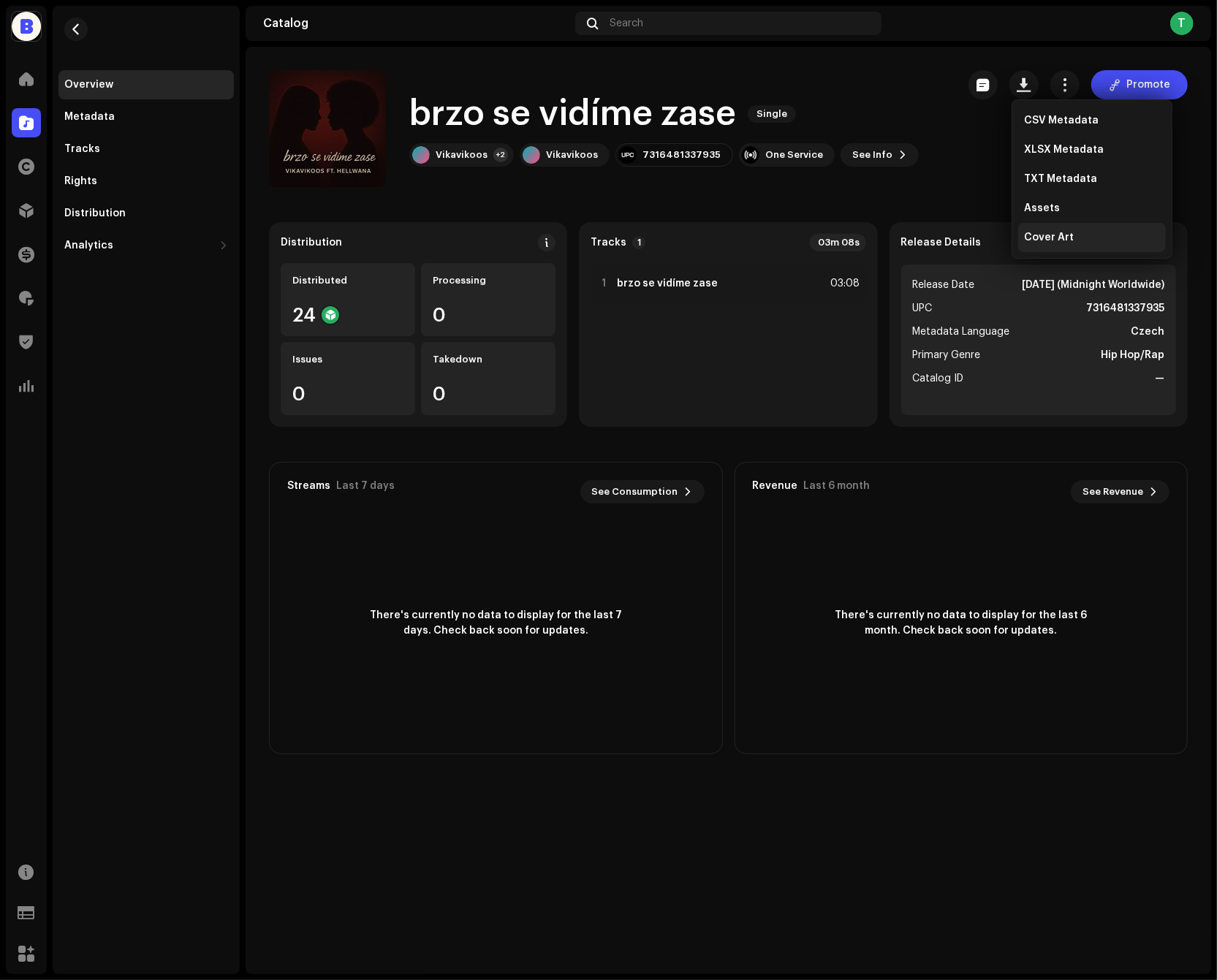
click at [1068, 235] on span "Cover Art" at bounding box center [1049, 238] width 49 height 11
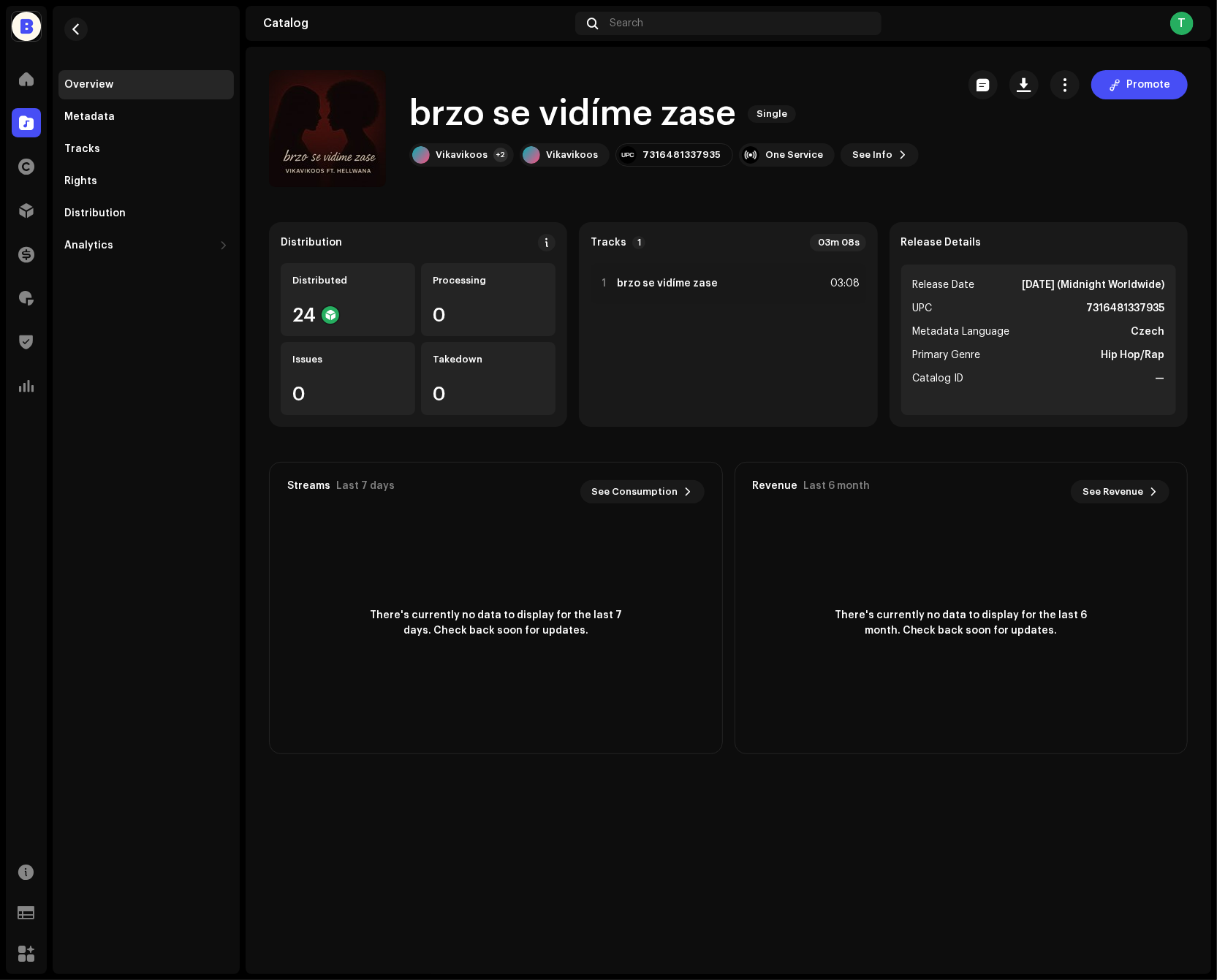
click at [1095, 310] on strong "7316481337935" at bounding box center [1126, 308] width 78 height 17
copy strong "7316481337935"
click at [1031, 87] on span "button" at bounding box center [1025, 85] width 14 height 11
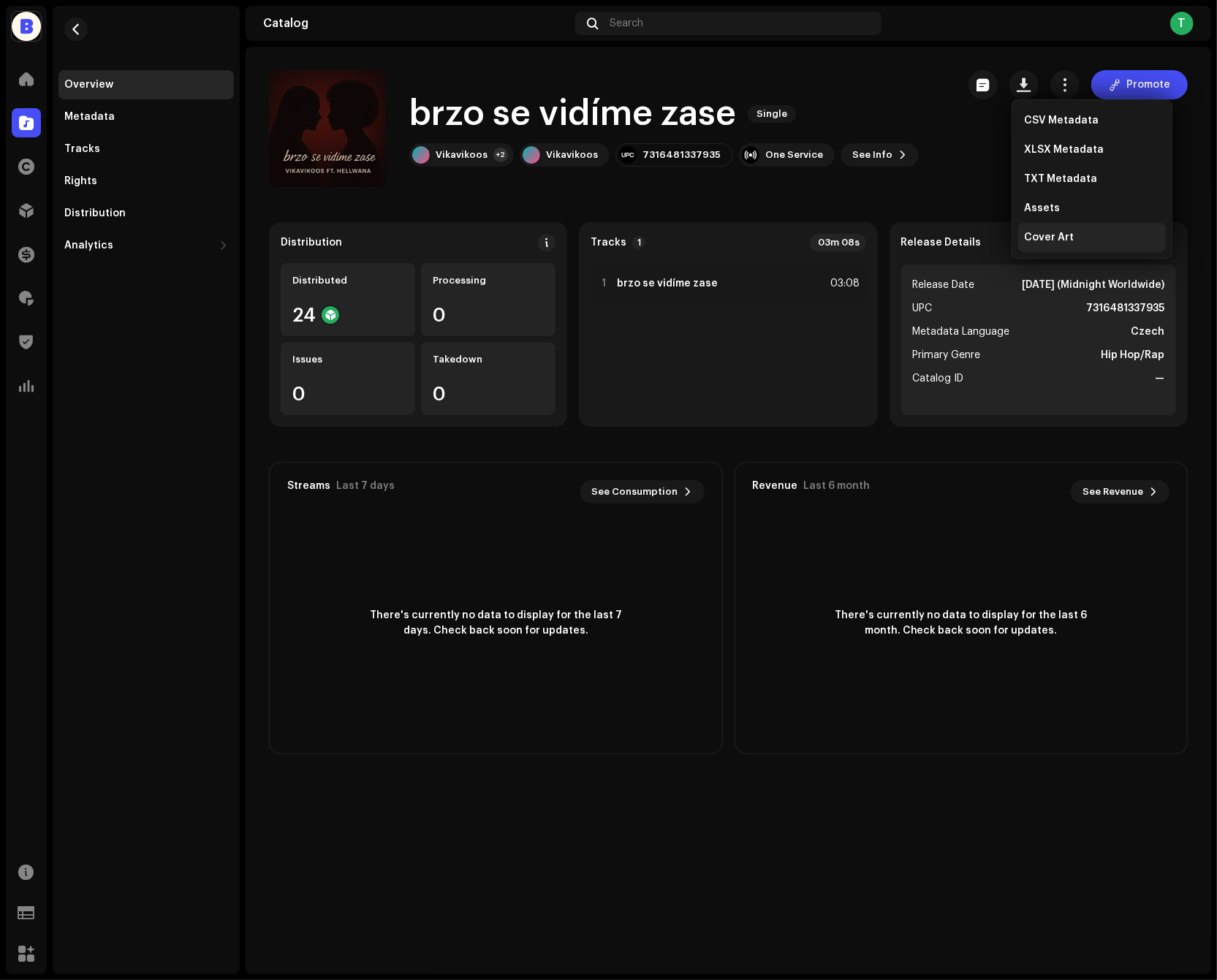
click at [1059, 238] on span "Cover Art" at bounding box center [1049, 238] width 49 height 11
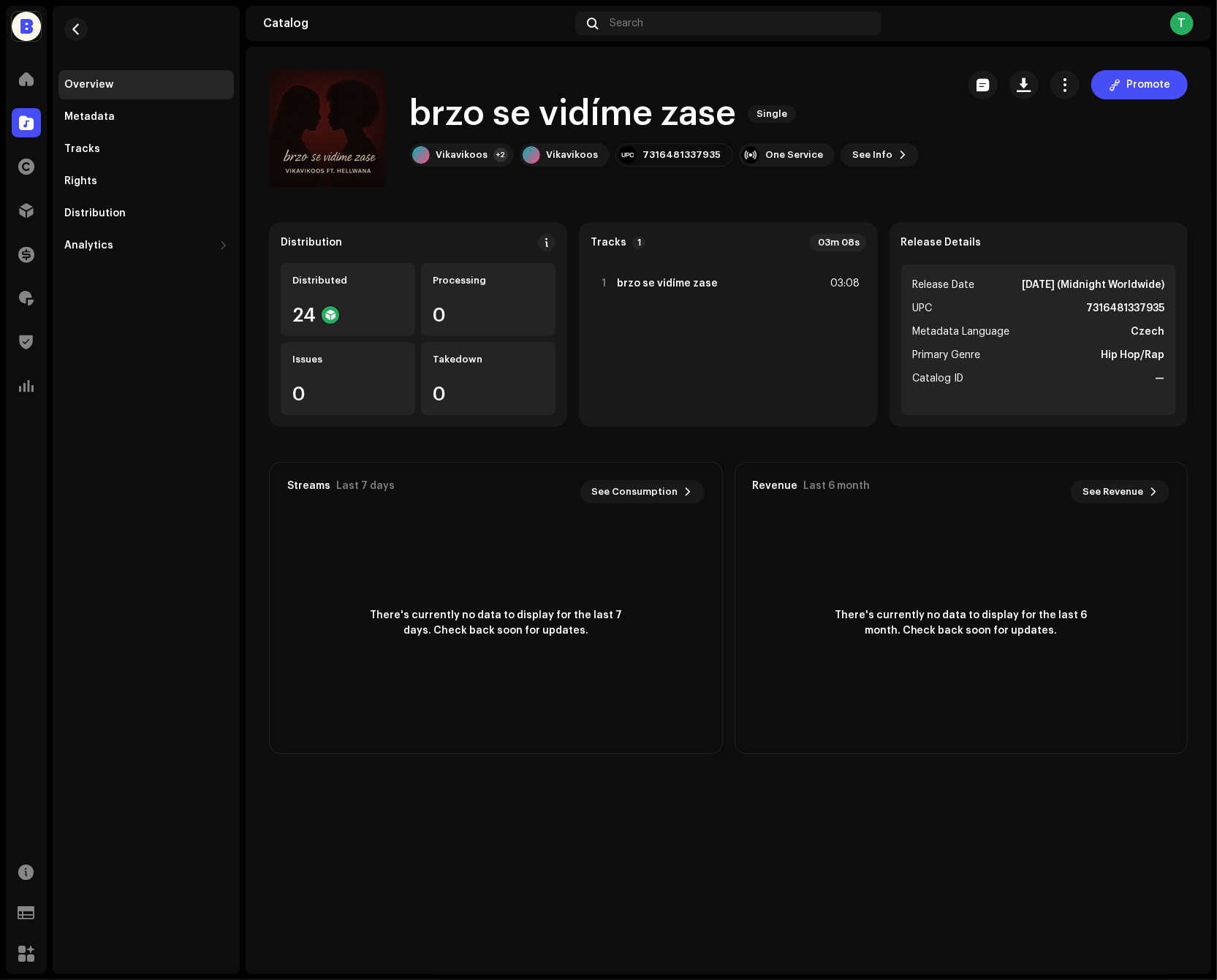
click at [1122, 308] on strong "7316481337935" at bounding box center [1126, 308] width 78 height 17
click at [29, 120] on span at bounding box center [26, 123] width 14 height 11
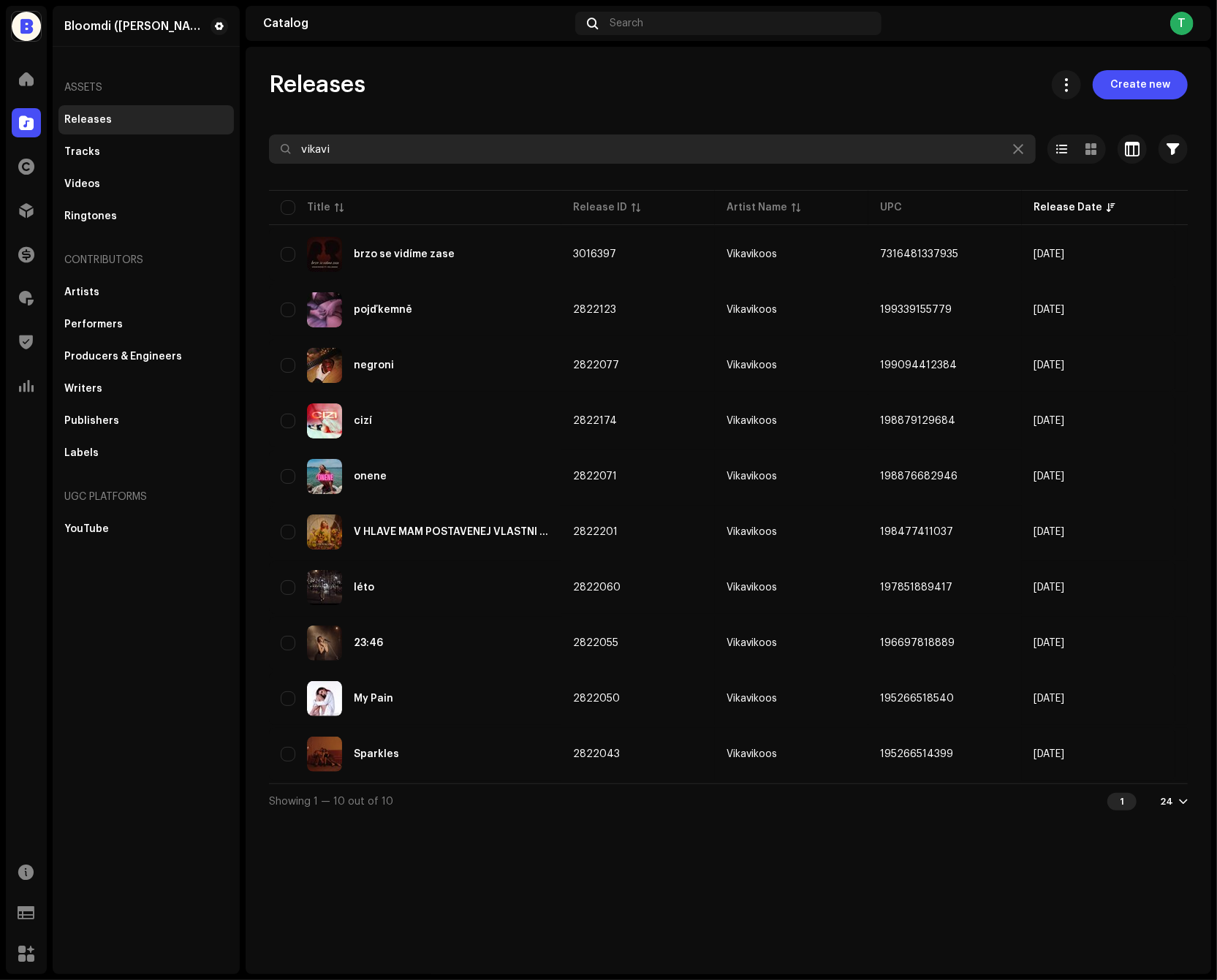
click at [398, 159] on input "vikavi" at bounding box center [653, 148] width 767 height 29
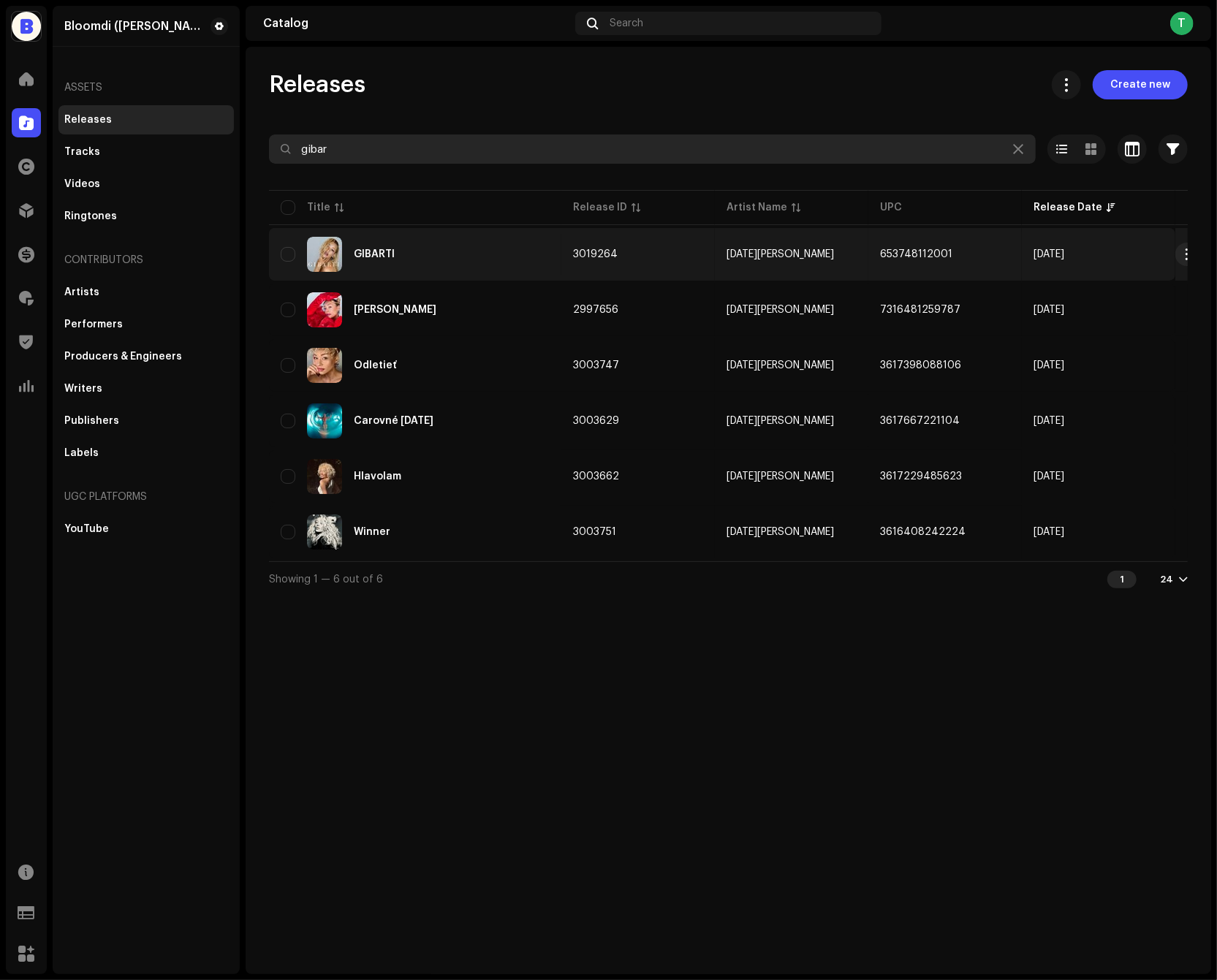
type input "gibar"
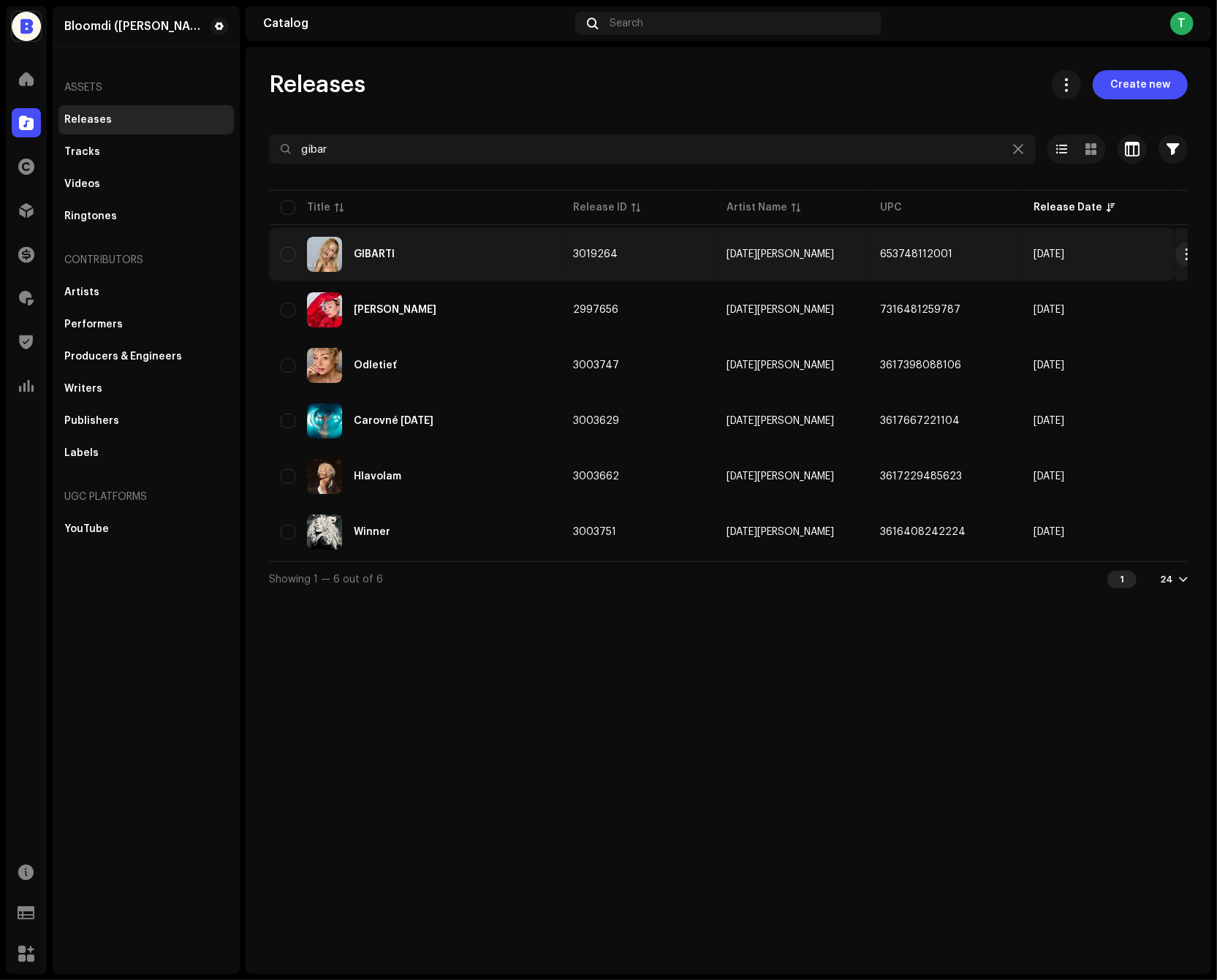
click at [515, 266] on div "GIBARTI" at bounding box center [415, 254] width 269 height 35
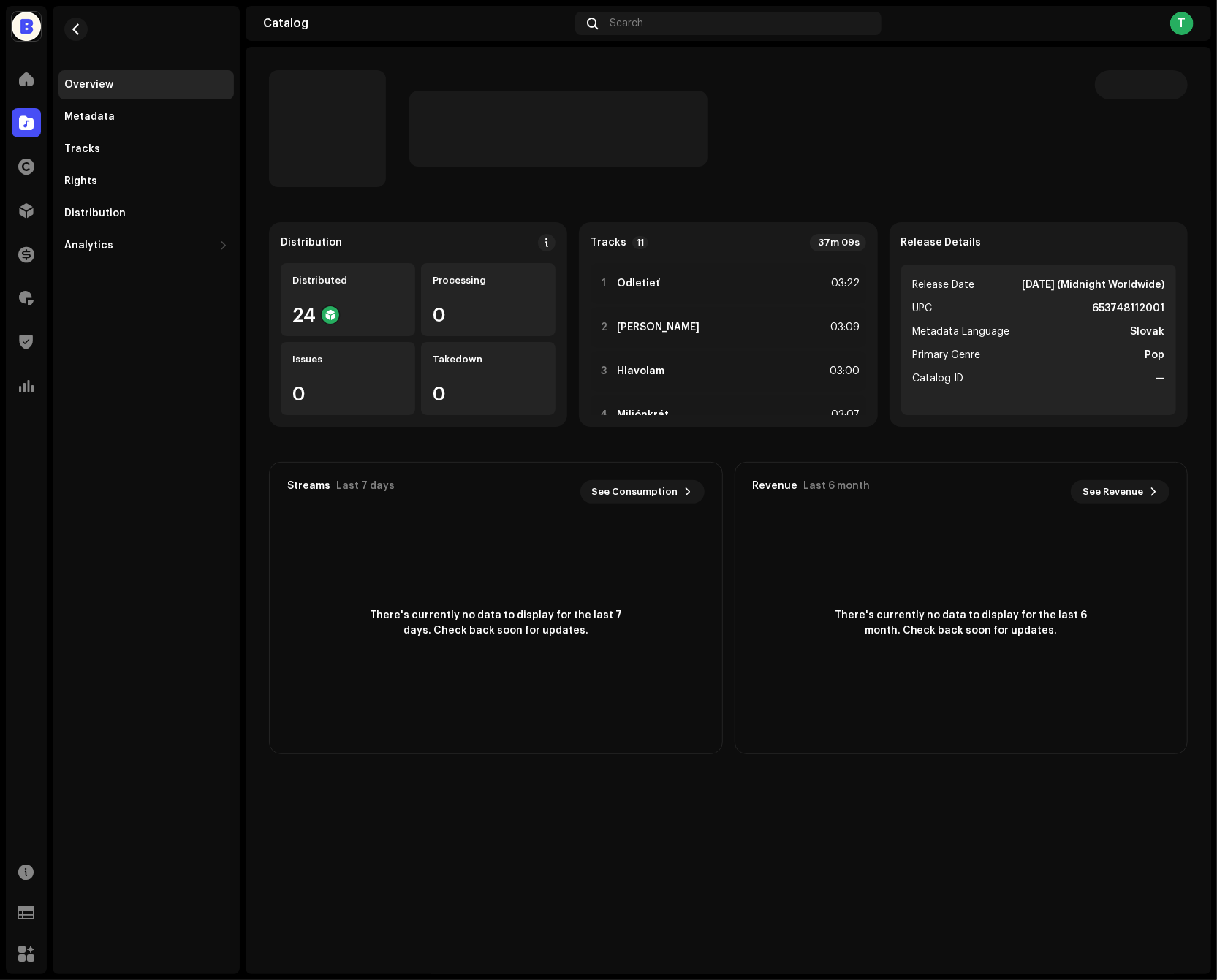
click at [1125, 304] on strong "653748112001" at bounding box center [1129, 308] width 72 height 17
copy strong "653748112001"
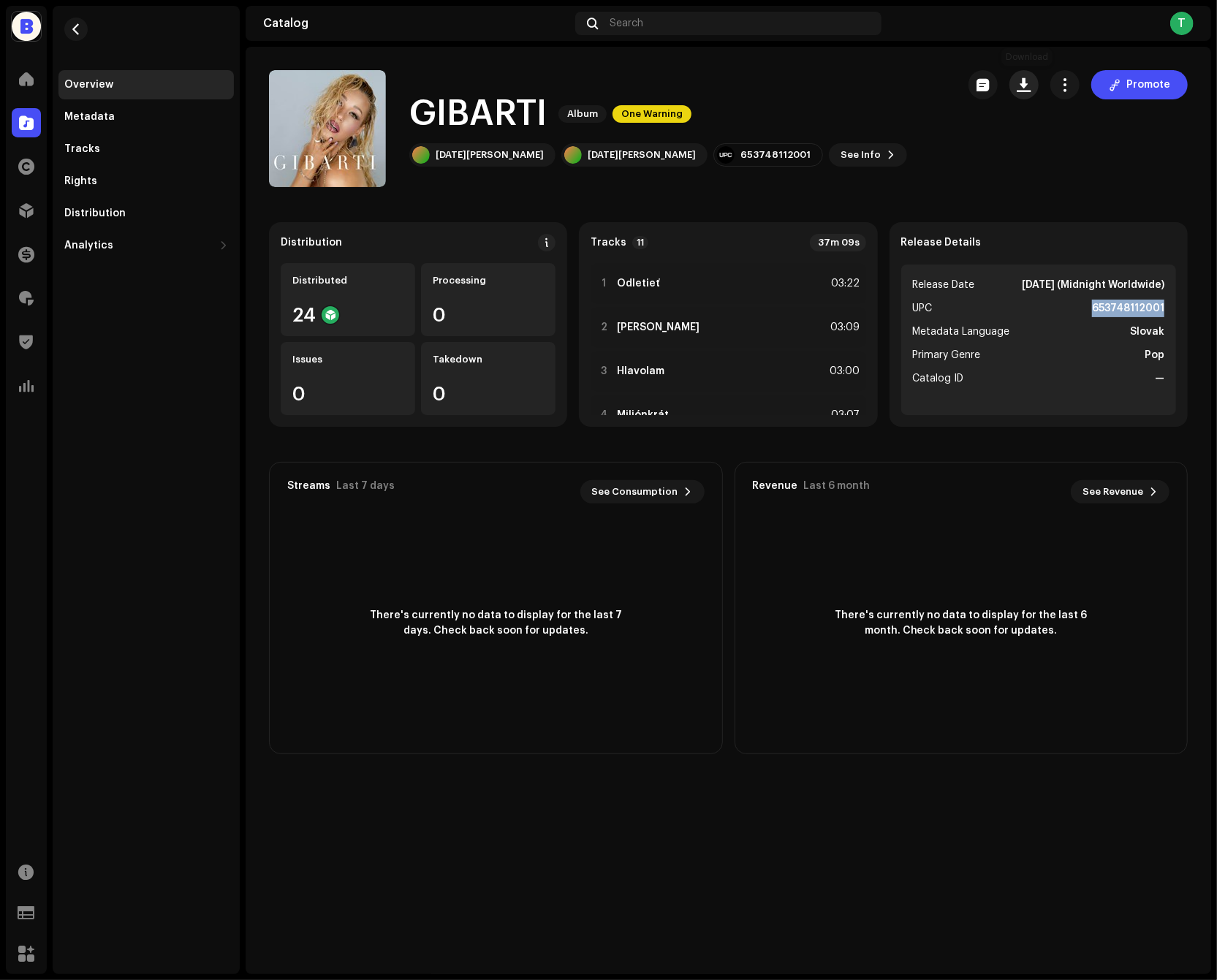
click at [1028, 91] on button "button" at bounding box center [1024, 85] width 29 height 29
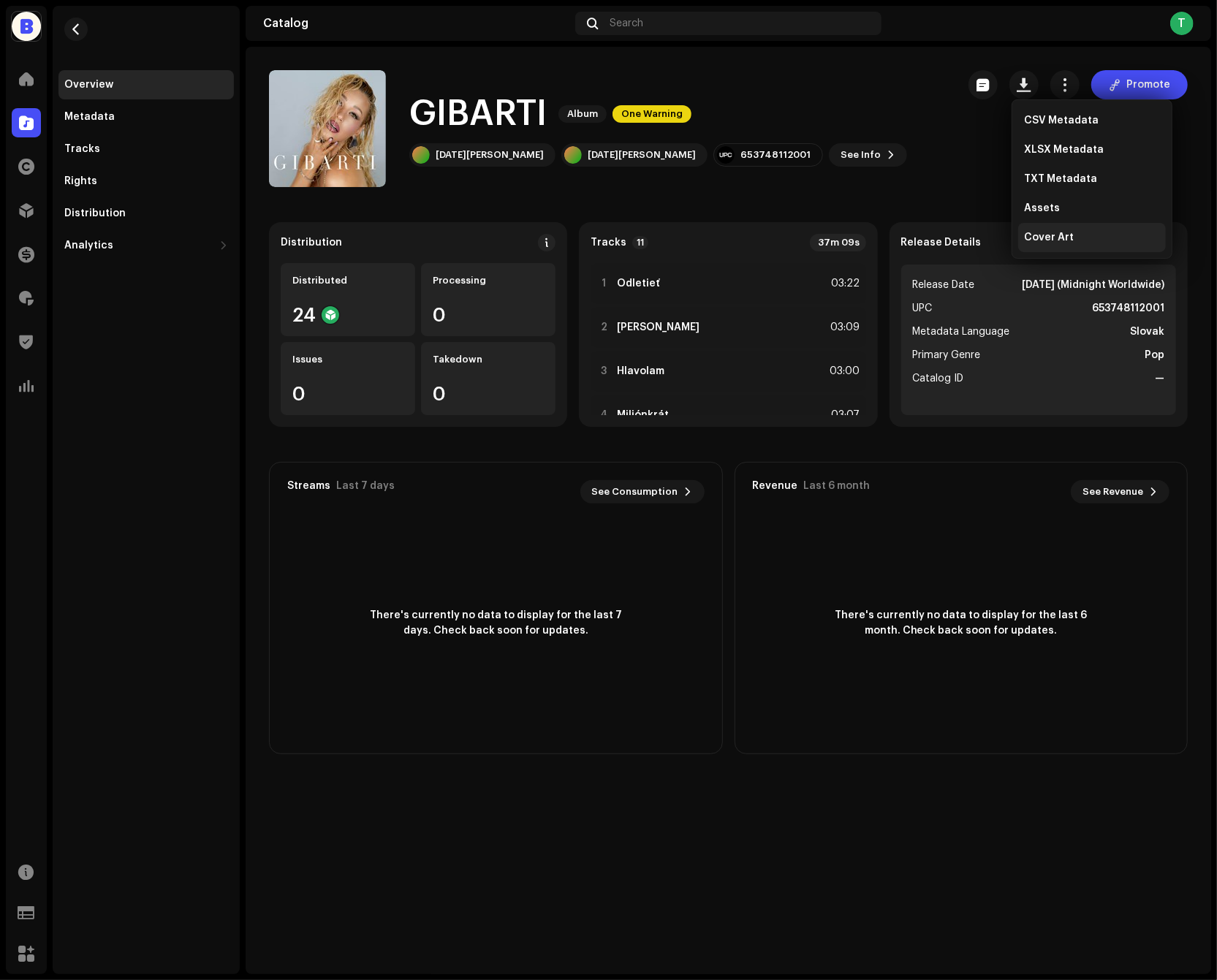
click at [1042, 238] on span "Cover Art" at bounding box center [1049, 238] width 49 height 11
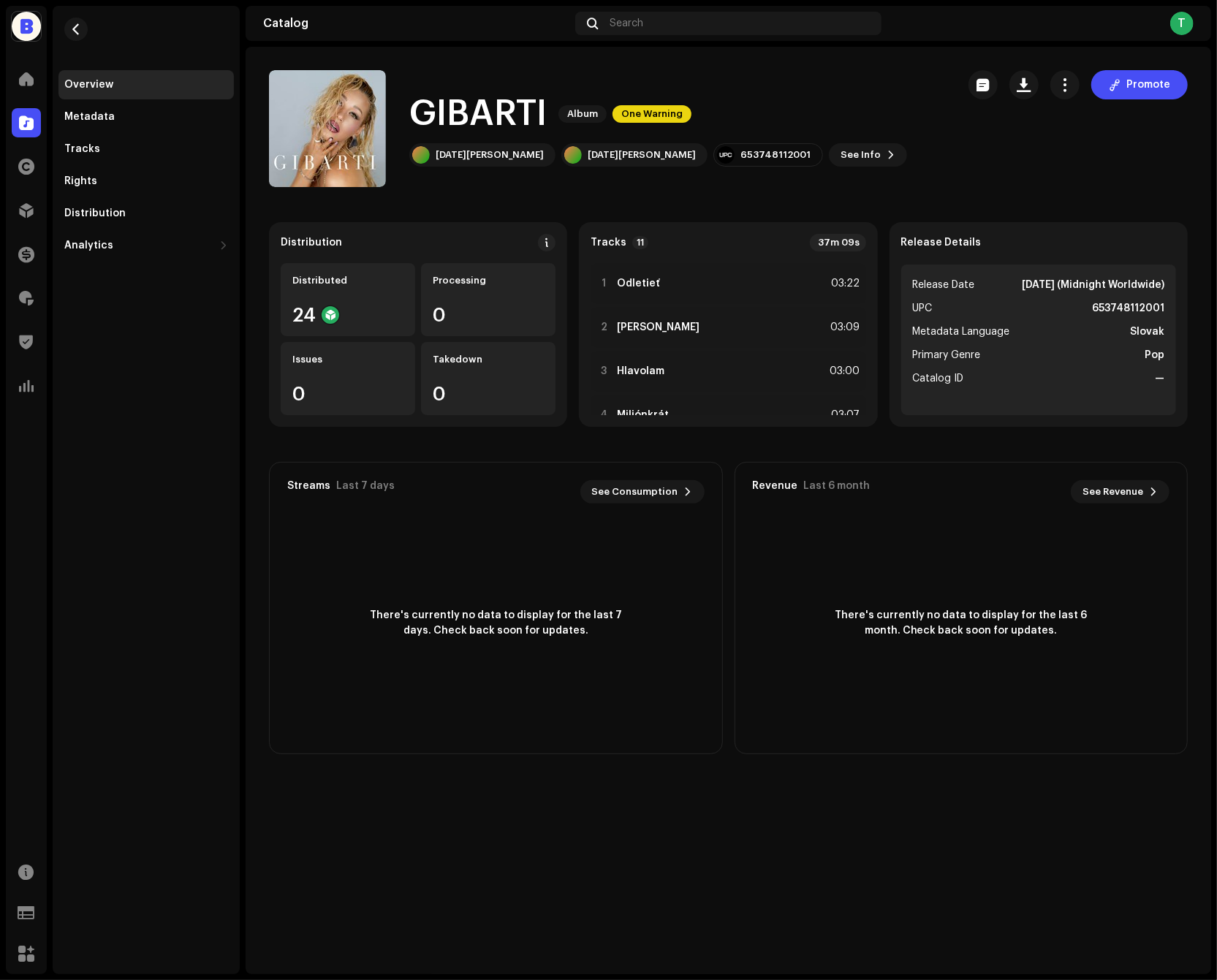
click at [28, 117] on span at bounding box center [26, 123] width 14 height 11
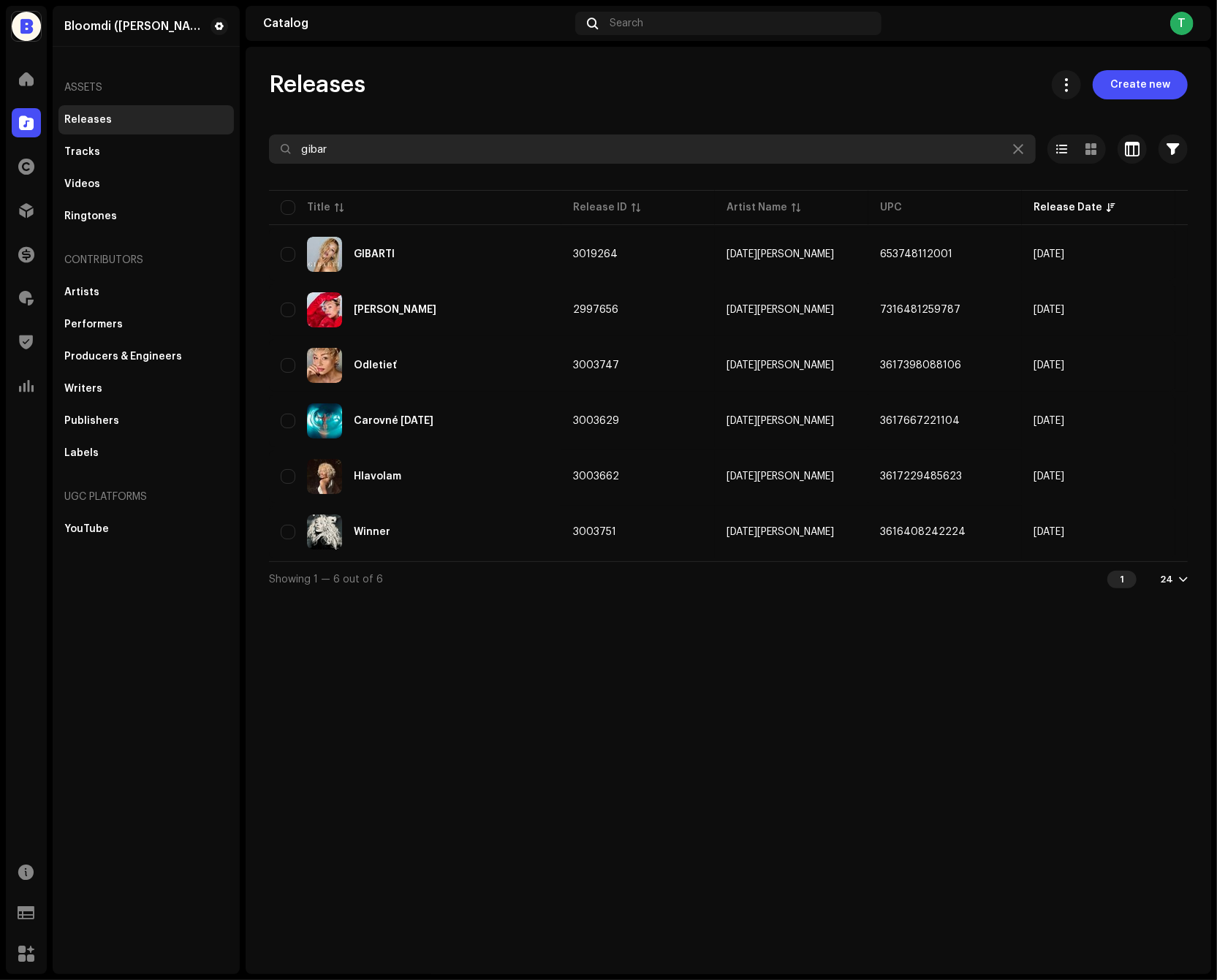
click at [448, 158] on input "gibar" at bounding box center [653, 148] width 767 height 29
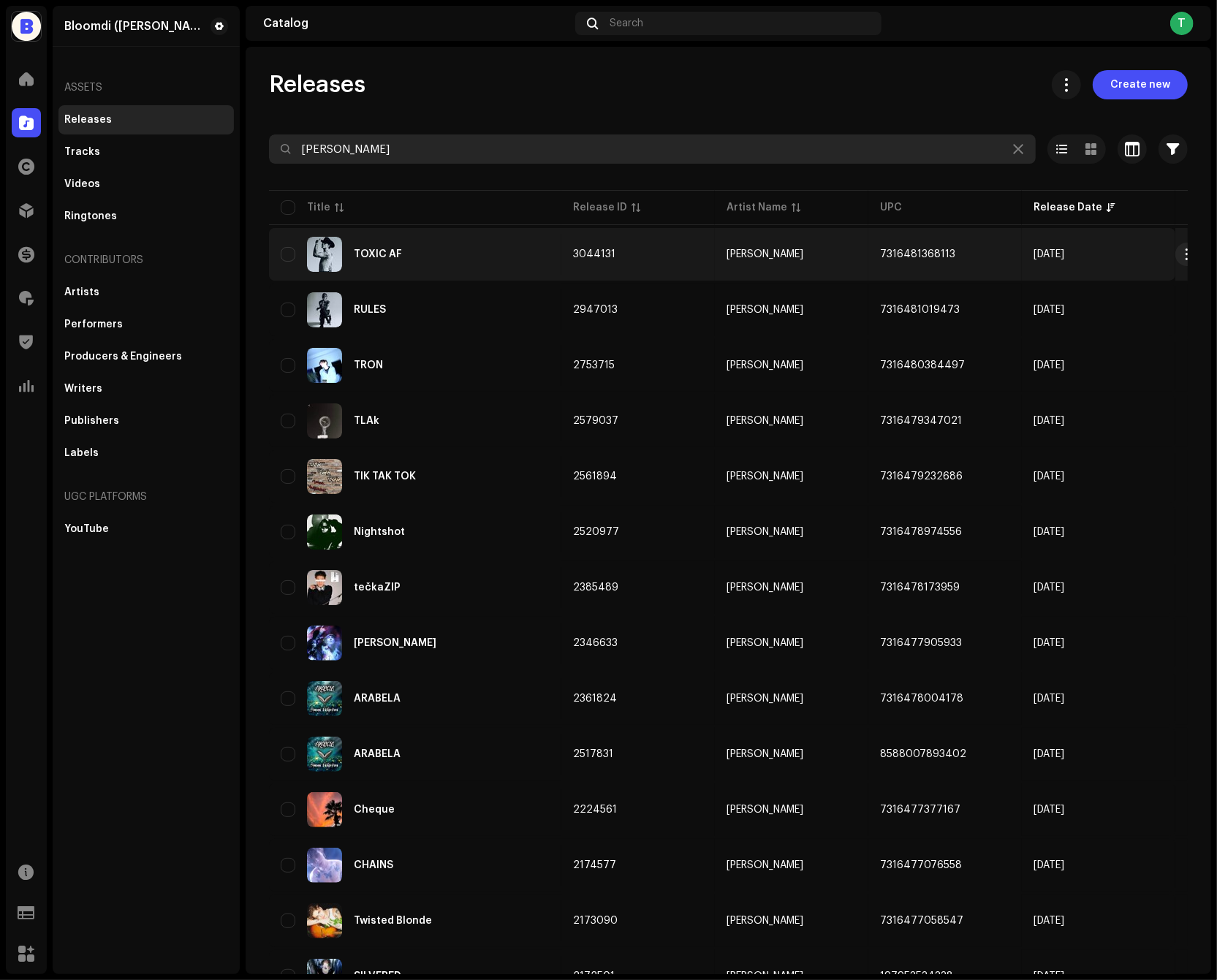
type input "[PERSON_NAME]"
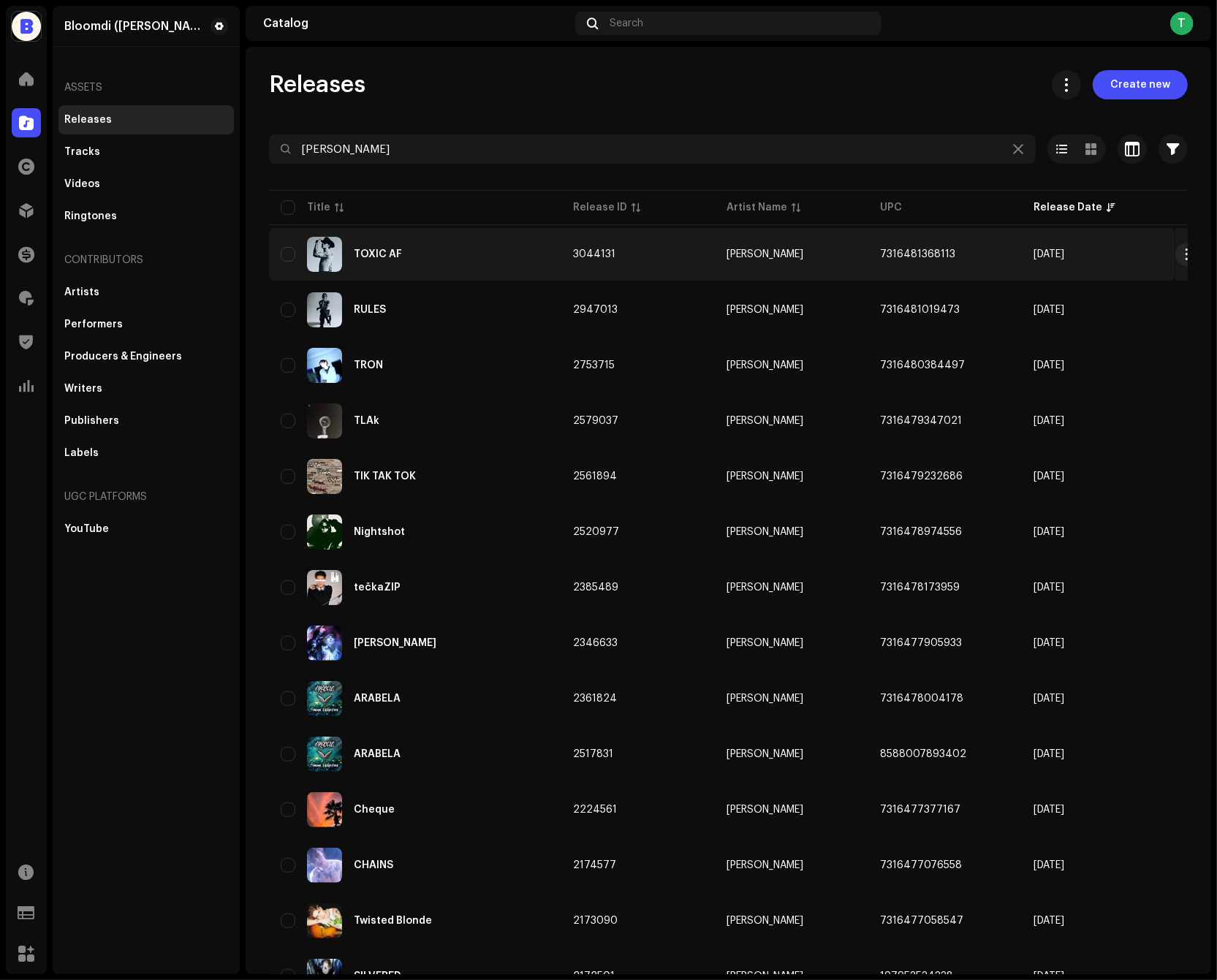
copy span "7316481368113"
drag, startPoint x: 969, startPoint y: 256, endPoint x: 869, endPoint y: 254, distance: 100.0
click at [869, 254] on td "7316481368113" at bounding box center [945, 254] width 153 height 52
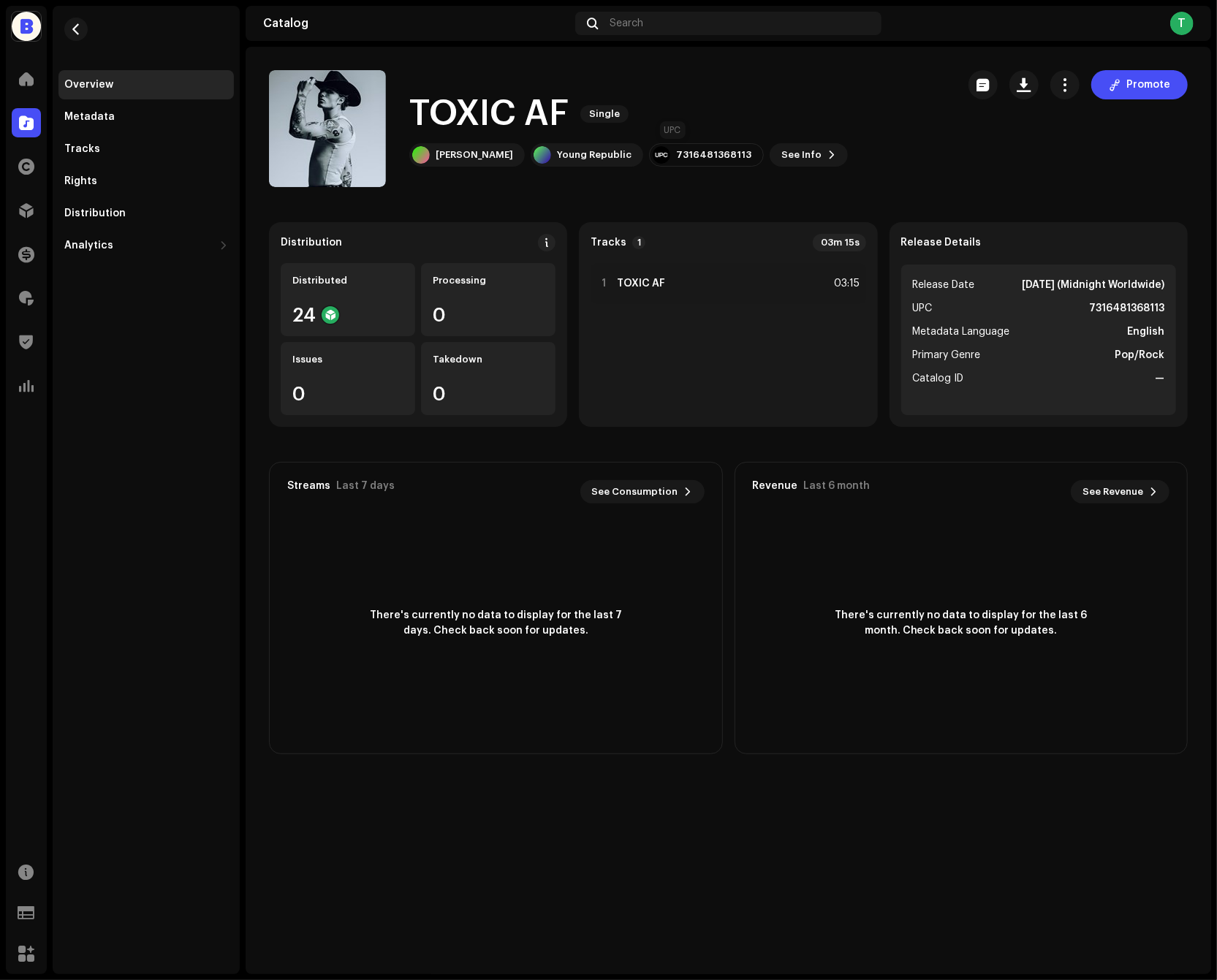
click at [680, 153] on div "7316481368113" at bounding box center [714, 155] width 75 height 11
click at [1098, 311] on strong "7316481368113" at bounding box center [1127, 308] width 75 height 17
copy strong "7316481368113"
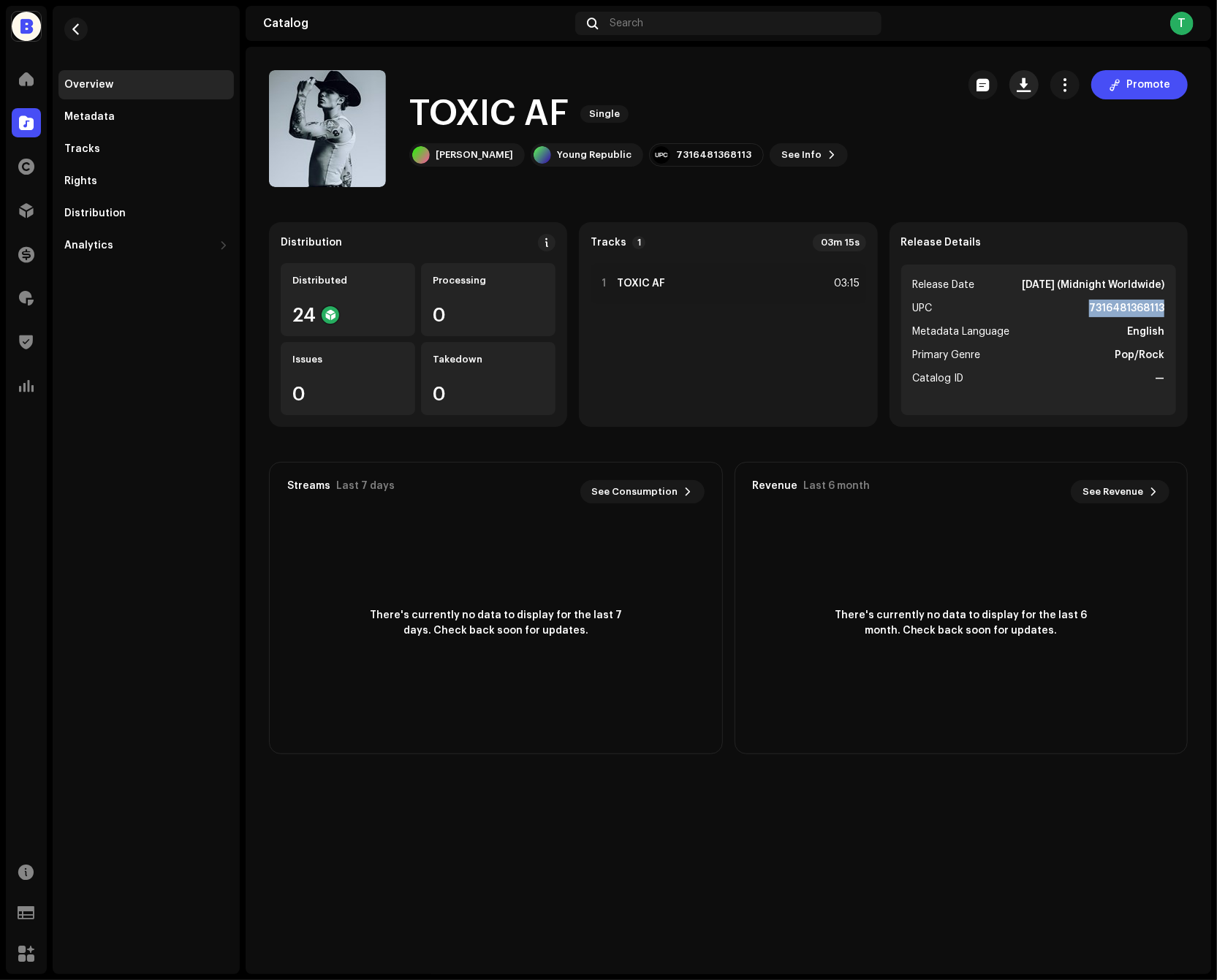
click at [1022, 83] on span "button" at bounding box center [1025, 85] width 14 height 11
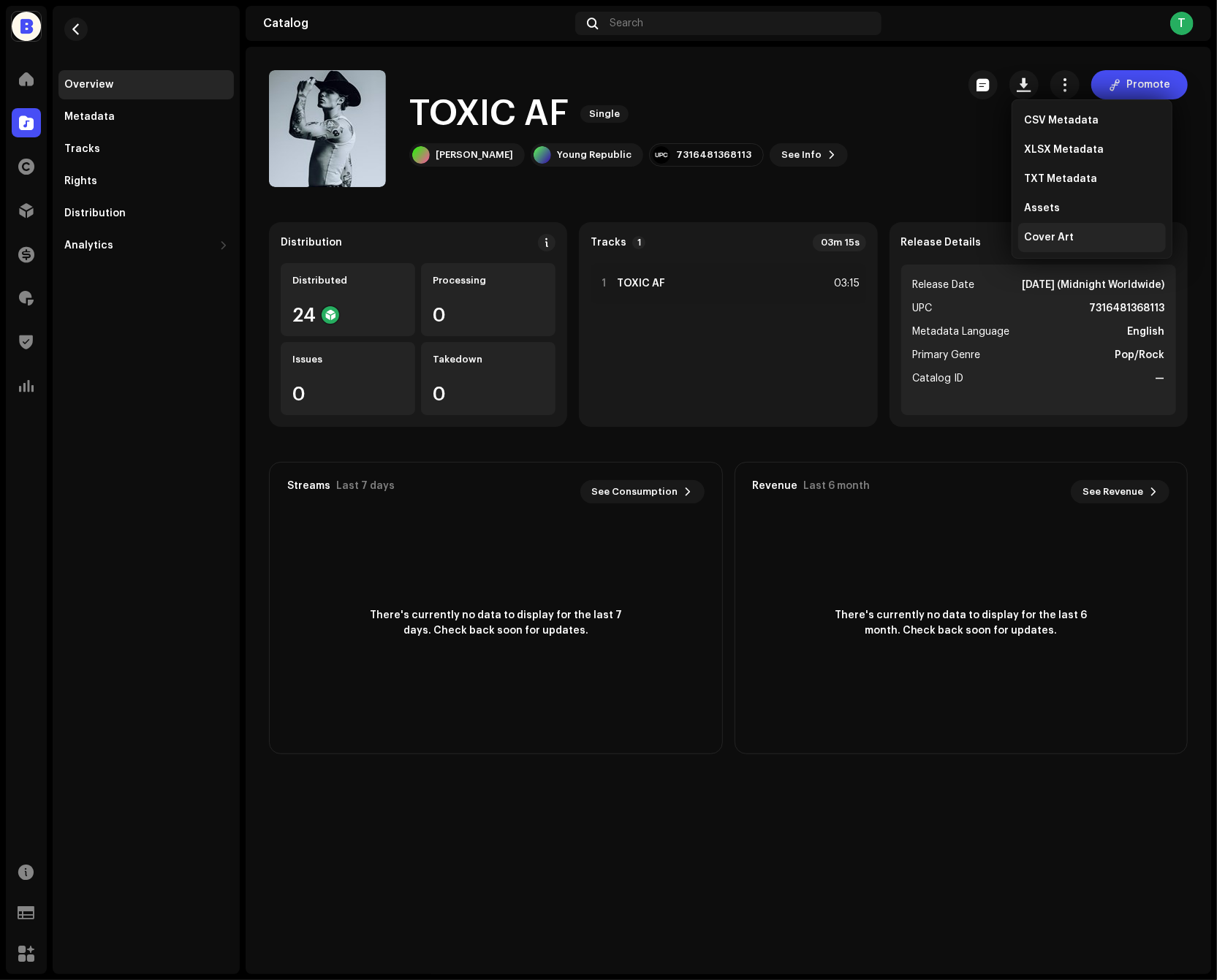
click at [1038, 231] on div "Cover Art" at bounding box center [1091, 237] width 147 height 29
